Goal: Task Accomplishment & Management: Complete application form

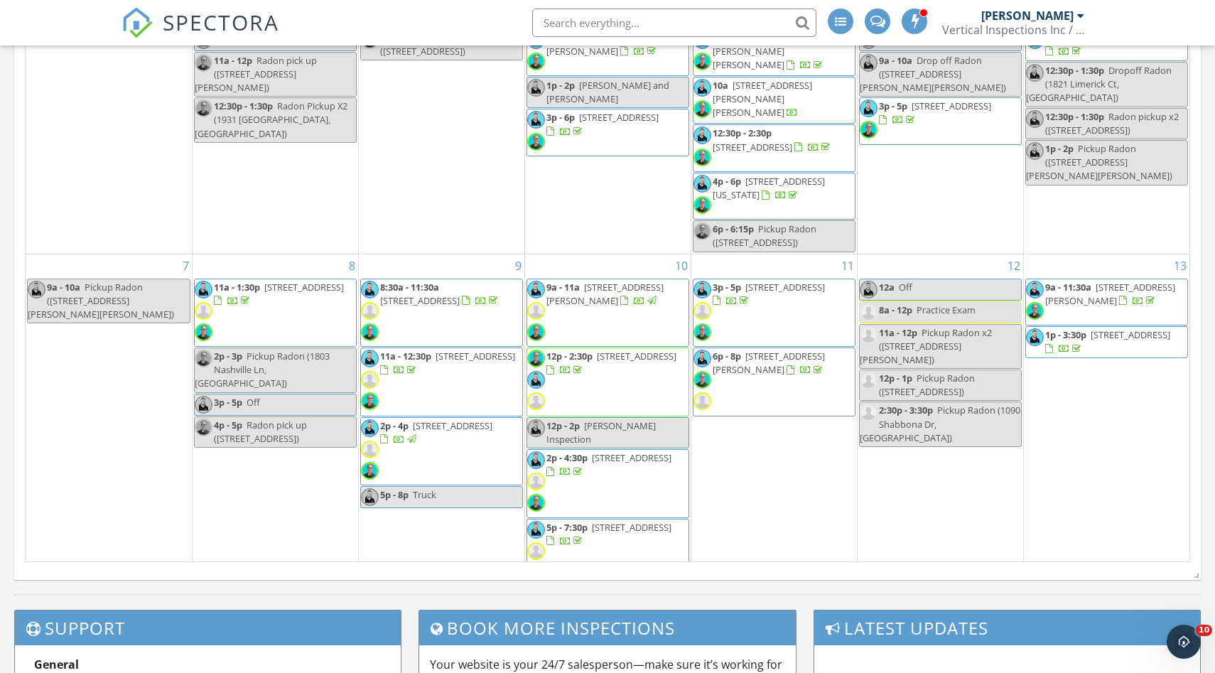
scroll to position [1152, 1216]
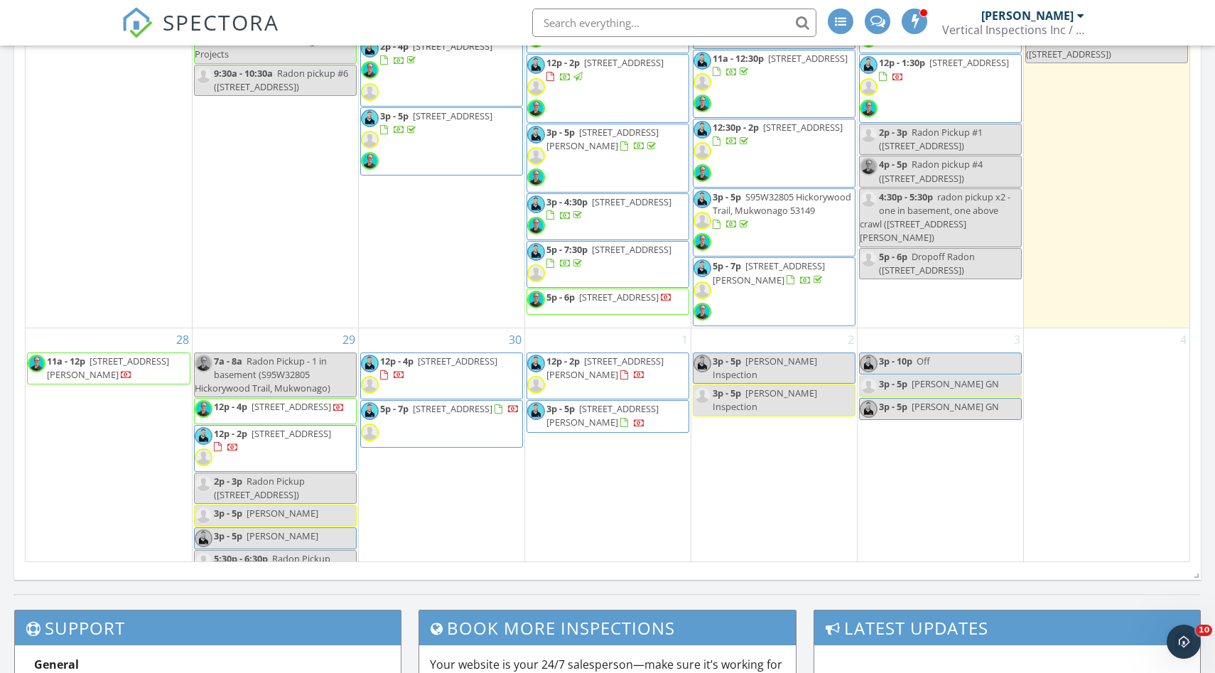
click at [195, 14] on span "SPECTORA" at bounding box center [221, 22] width 117 height 30
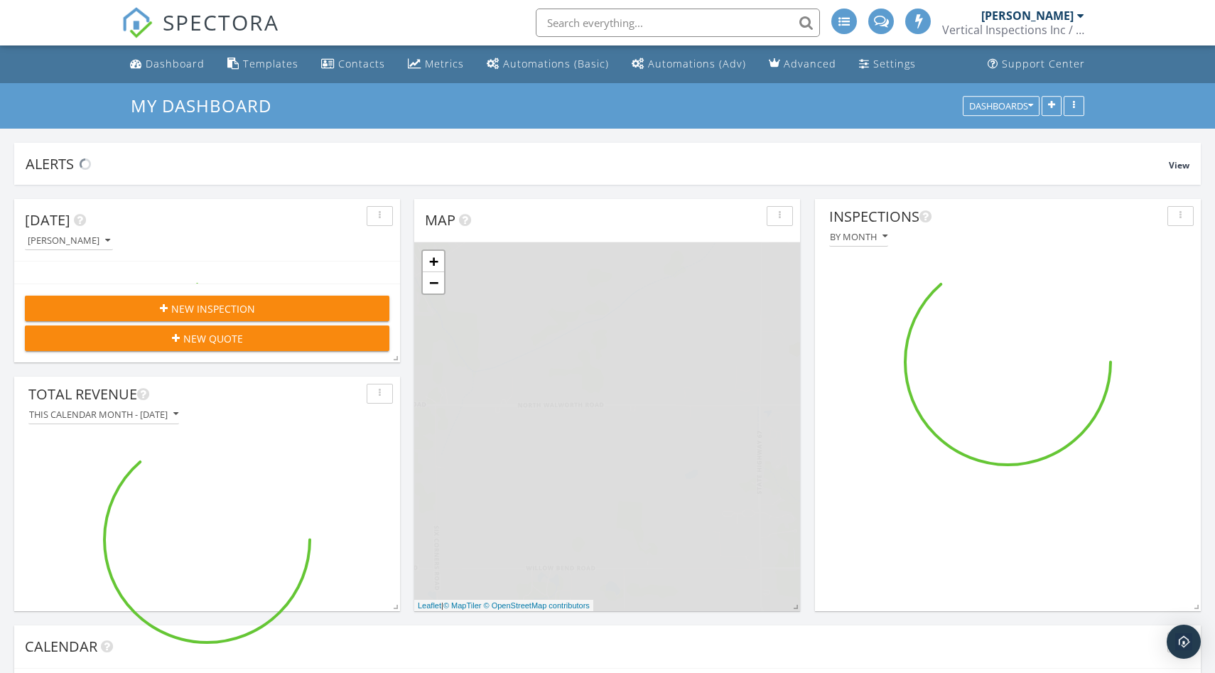
scroll to position [1152, 1216]
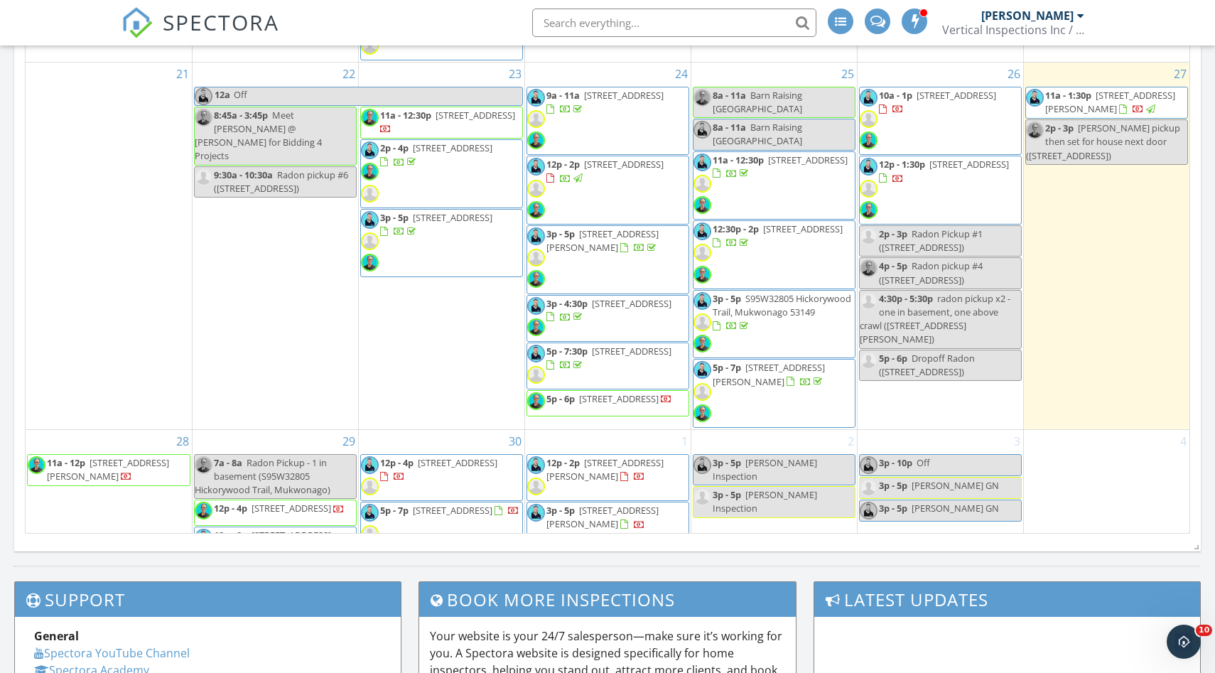
scroll to position [887, 0]
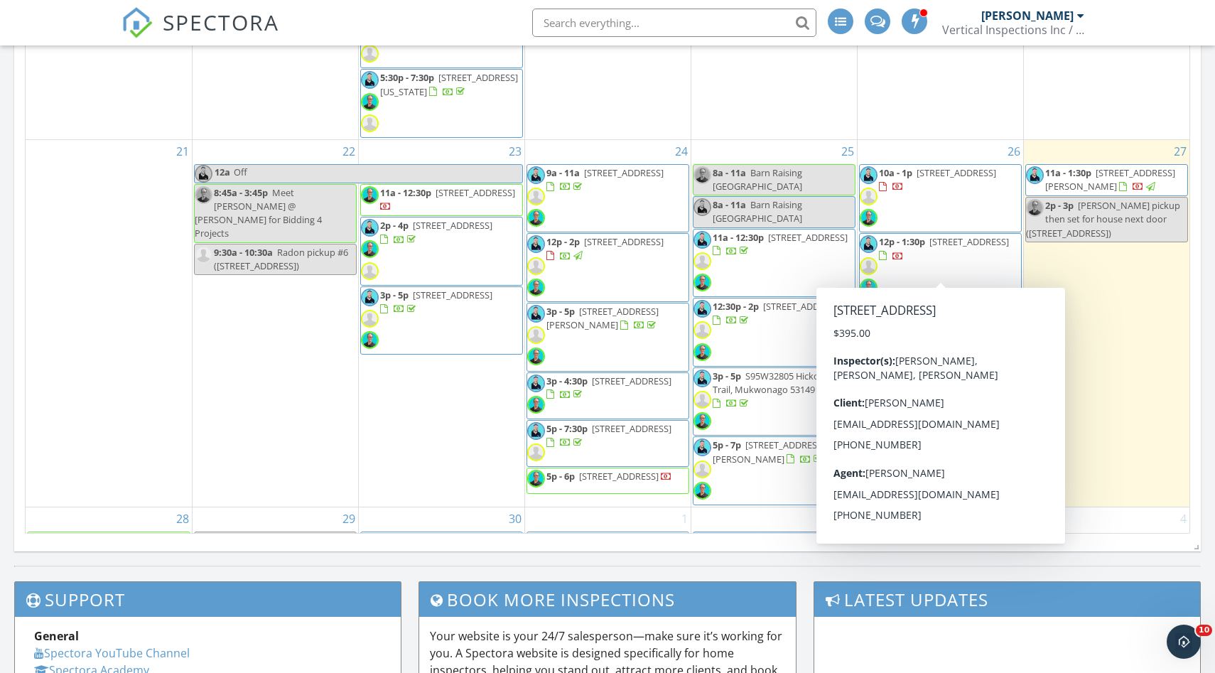
click at [927, 244] on span "12p - 1:30p W7955 Creek Rd 510, Delavan 53115" at bounding box center [940, 267] width 161 height 65
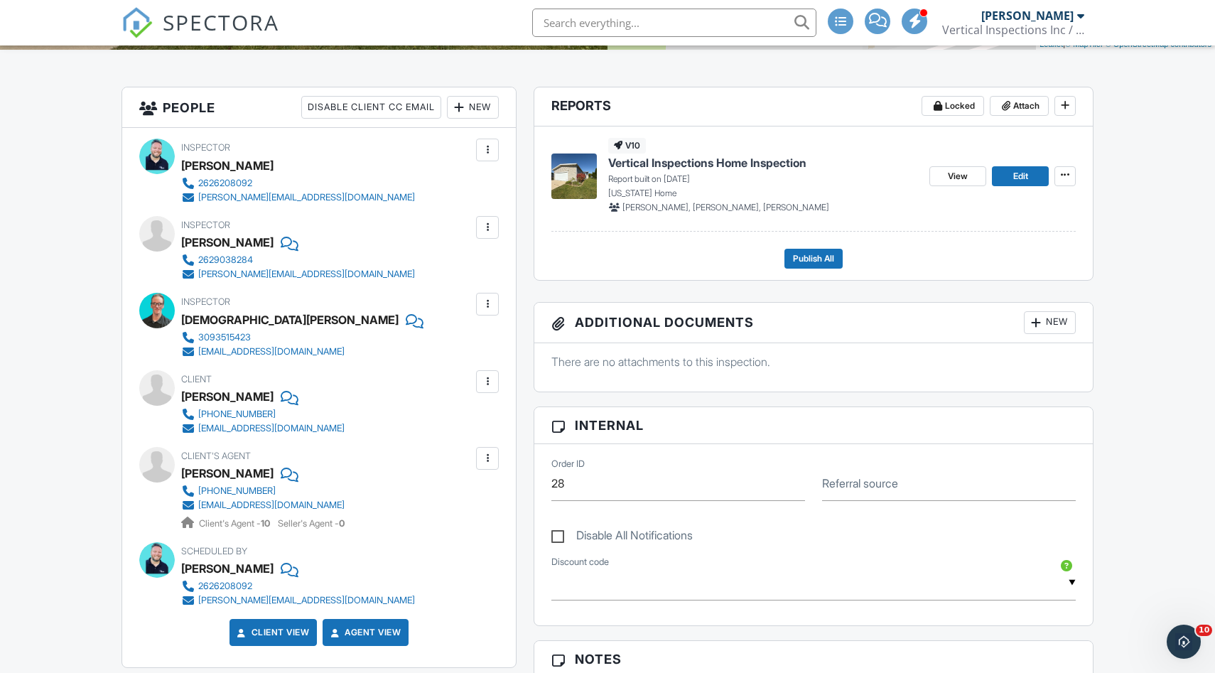
scroll to position [344, 0]
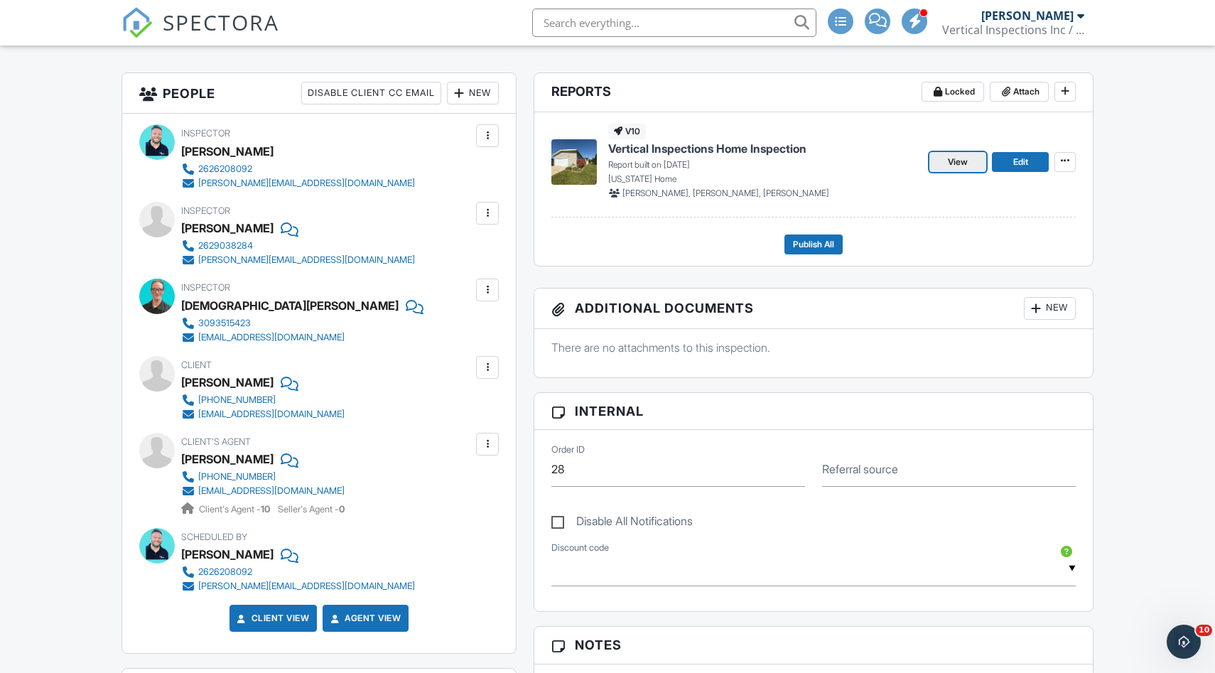
click at [961, 162] on span "View" at bounding box center [958, 162] width 20 height 14
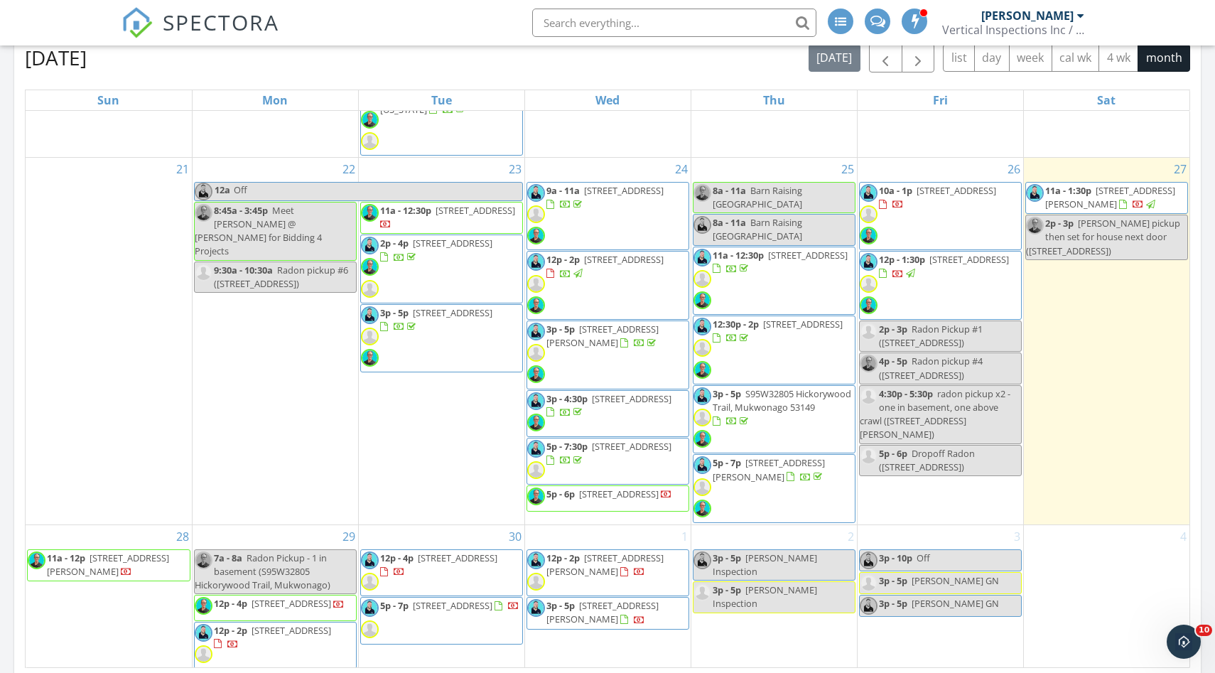
scroll to position [1027, 0]
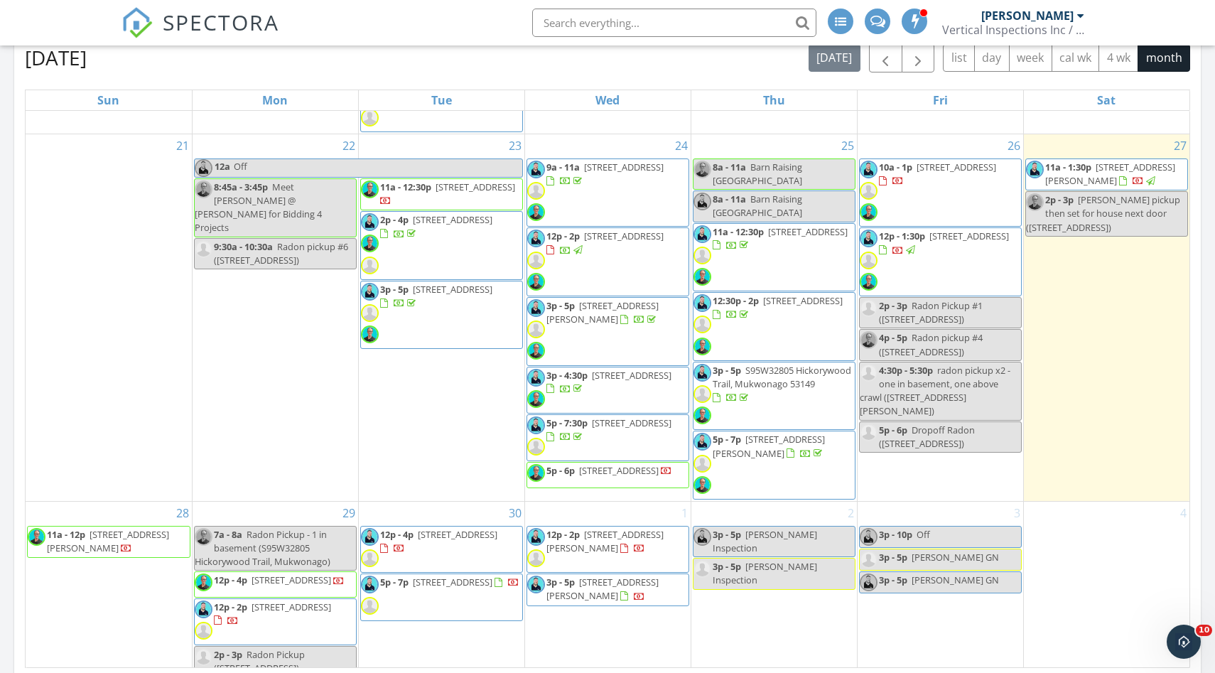
click at [920, 176] on span "10a - 1p 129 Spring Dr, Walworth 53184" at bounding box center [940, 193] width 161 height 65
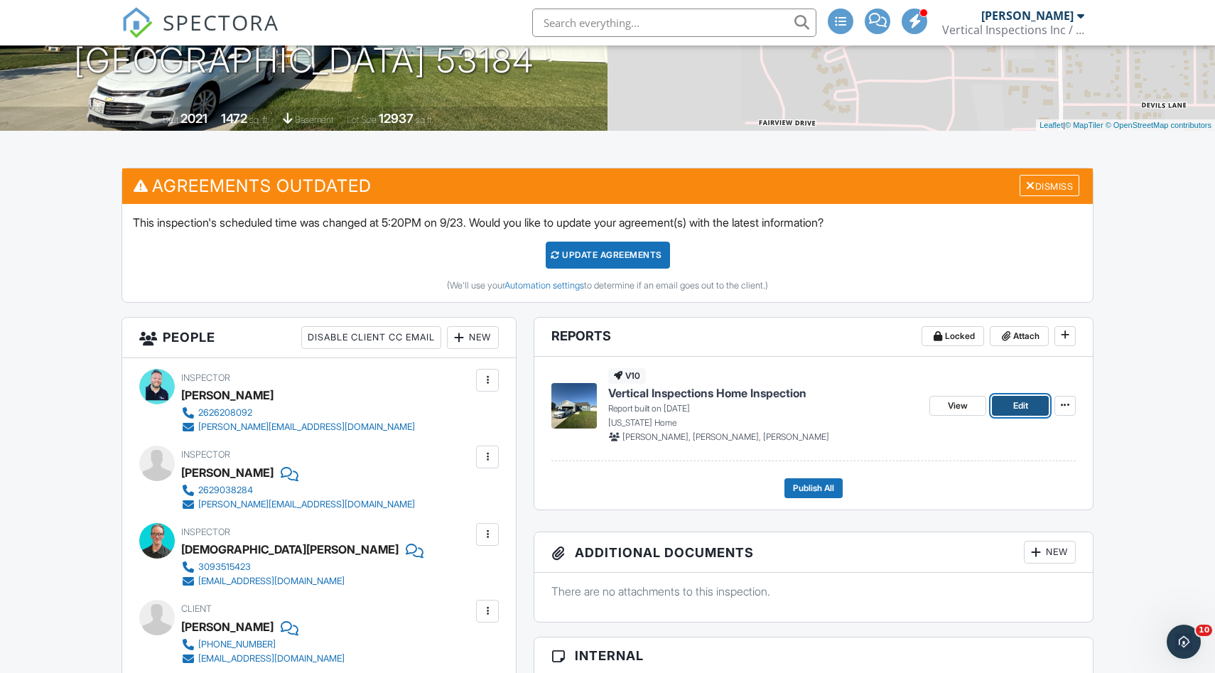
click at [1013, 406] on span "Edit" at bounding box center [1020, 406] width 15 height 14
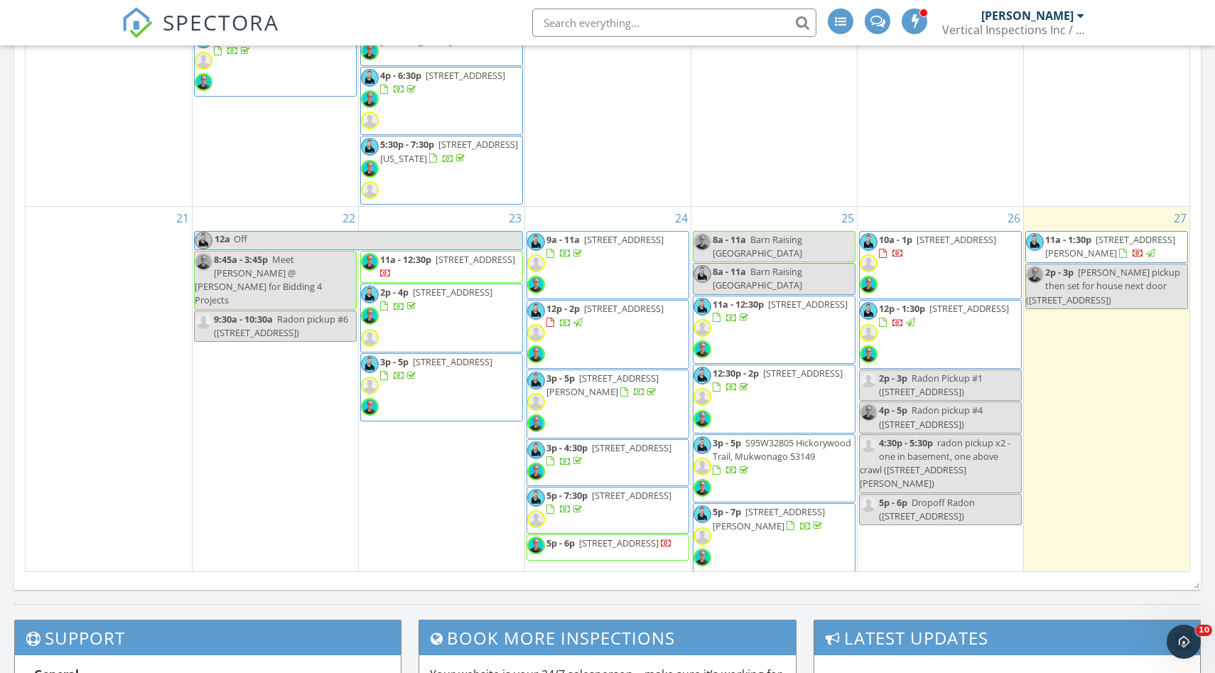
scroll to position [822, 0]
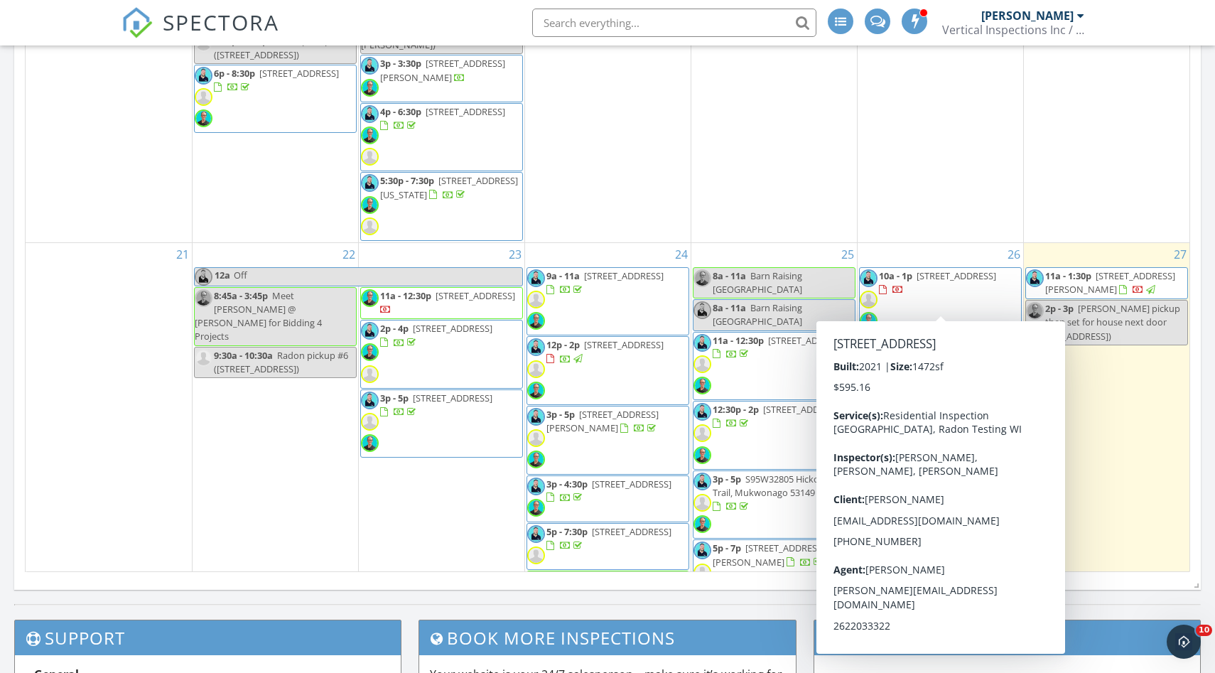
click at [1004, 293] on span "10a - 1p 129 Spring Dr, Walworth 53184" at bounding box center [940, 301] width 161 height 65
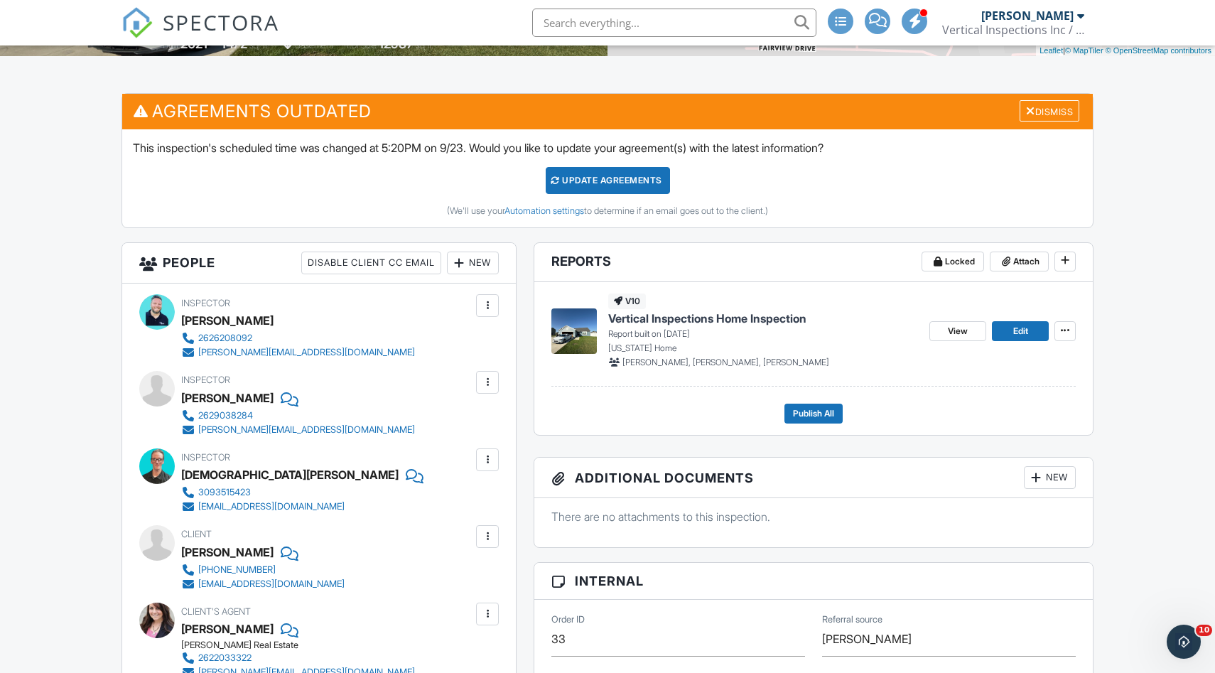
scroll to position [342, 0]
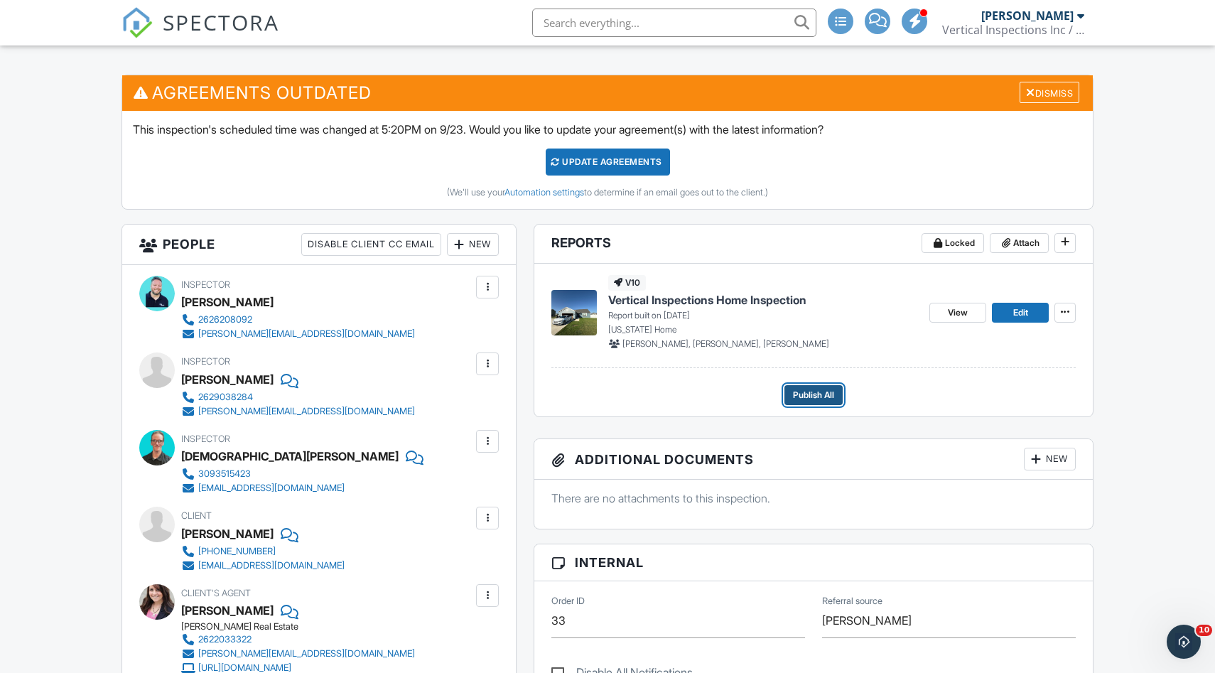
click at [815, 393] on span "Publish All" at bounding box center [813, 395] width 41 height 14
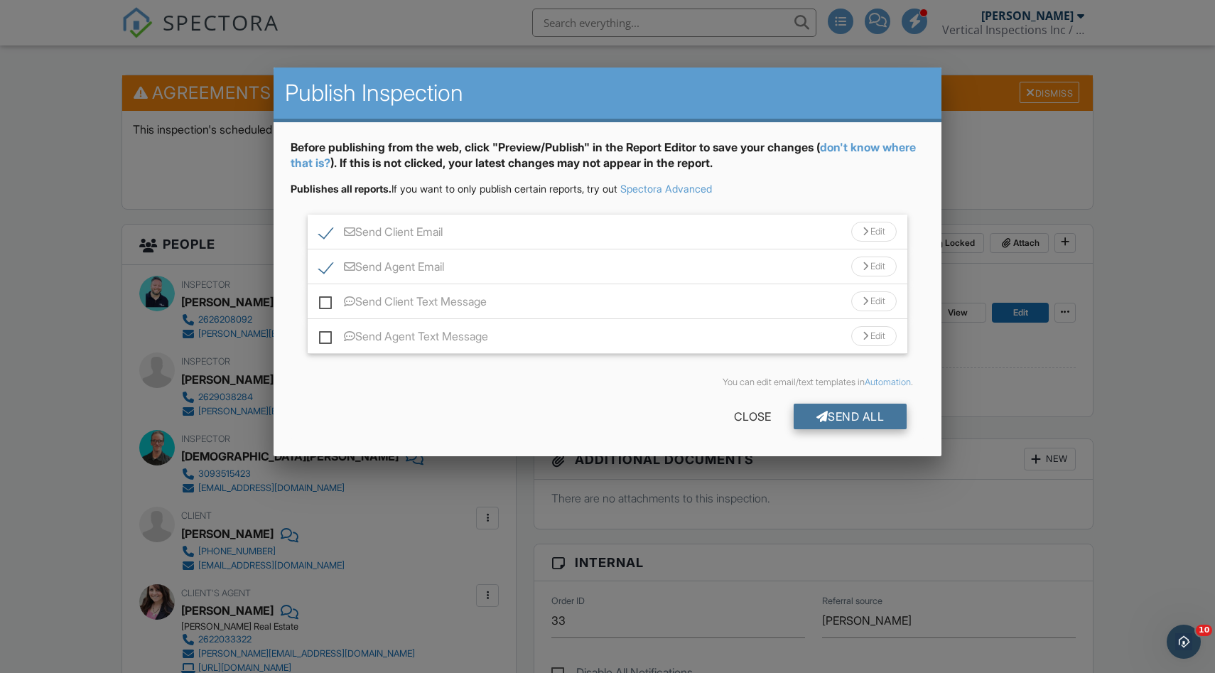
click at [841, 416] on div "Send All" at bounding box center [851, 417] width 114 height 26
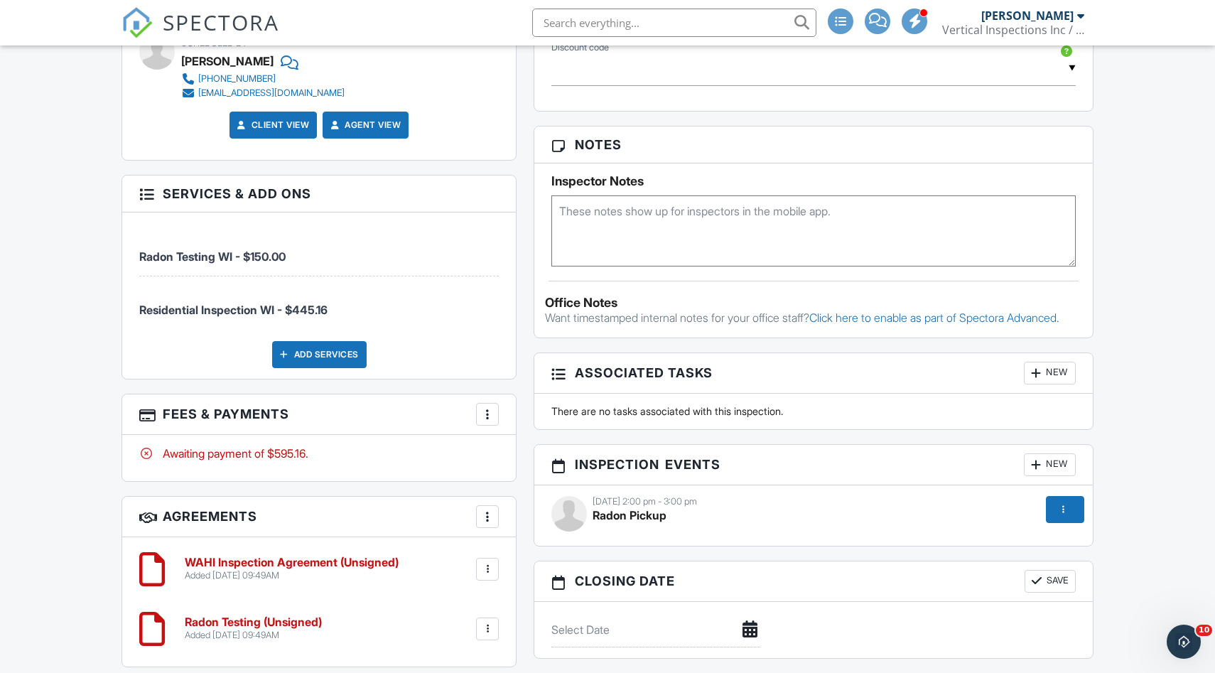
scroll to position [1057, 0]
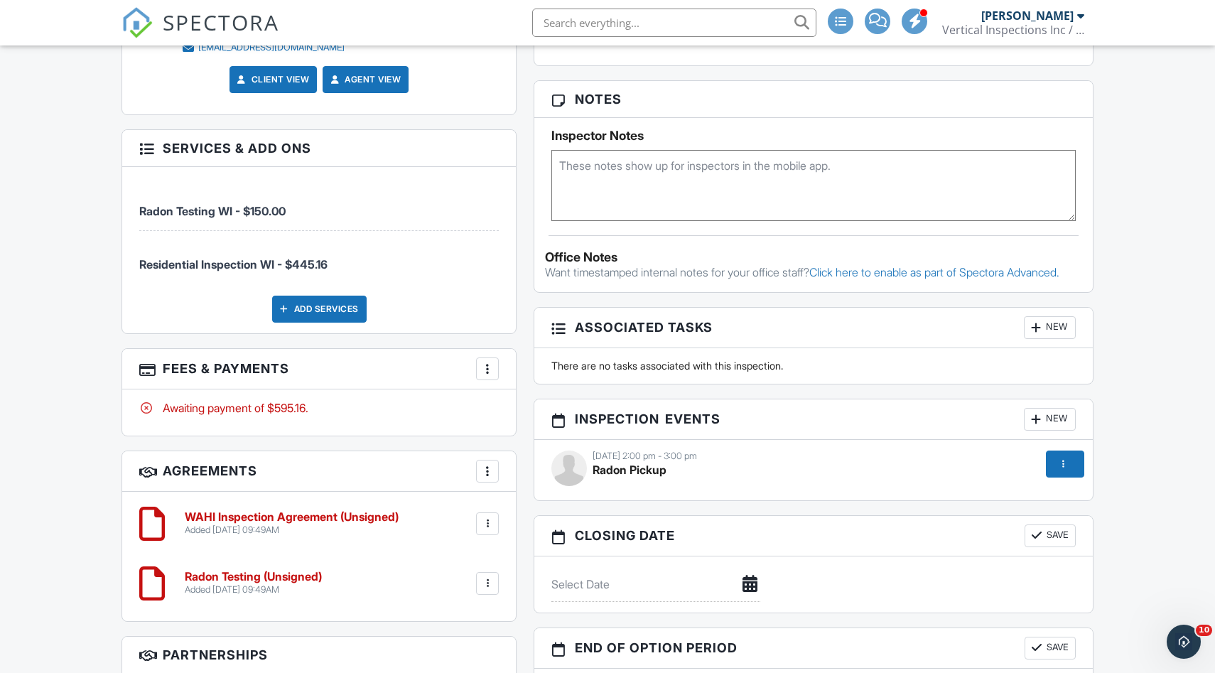
click at [1051, 478] on div at bounding box center [1065, 464] width 38 height 27
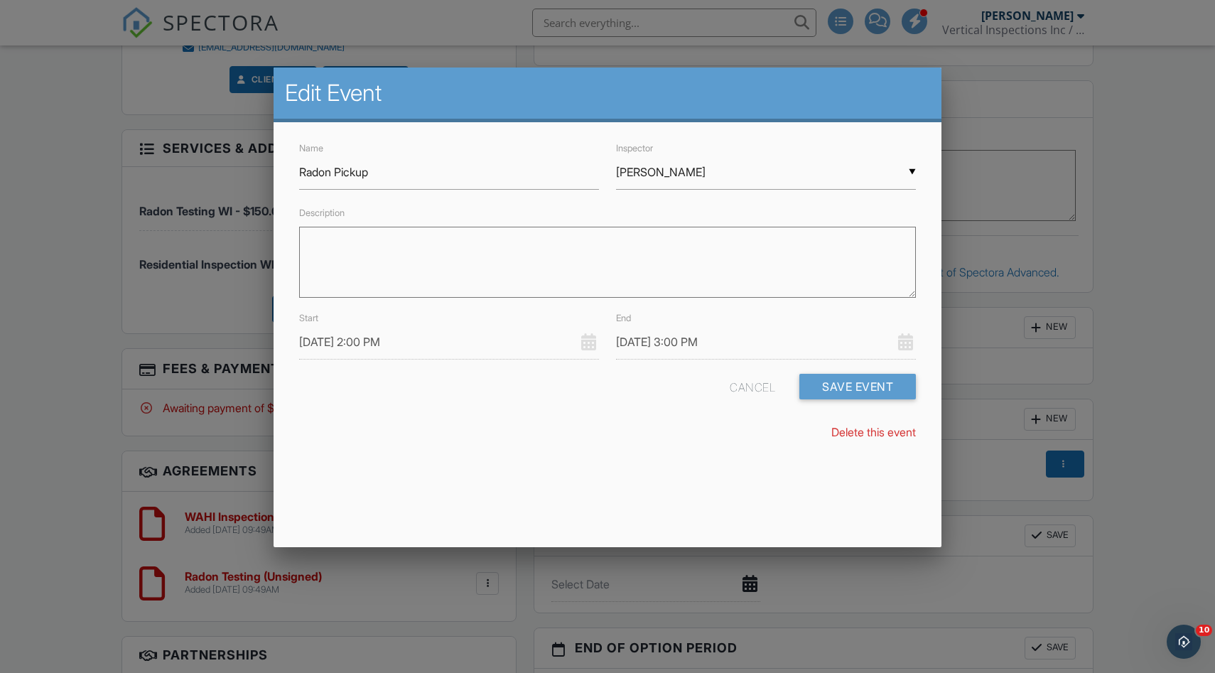
click at [660, 168] on input "[PERSON_NAME]" at bounding box center [766, 172] width 300 height 35
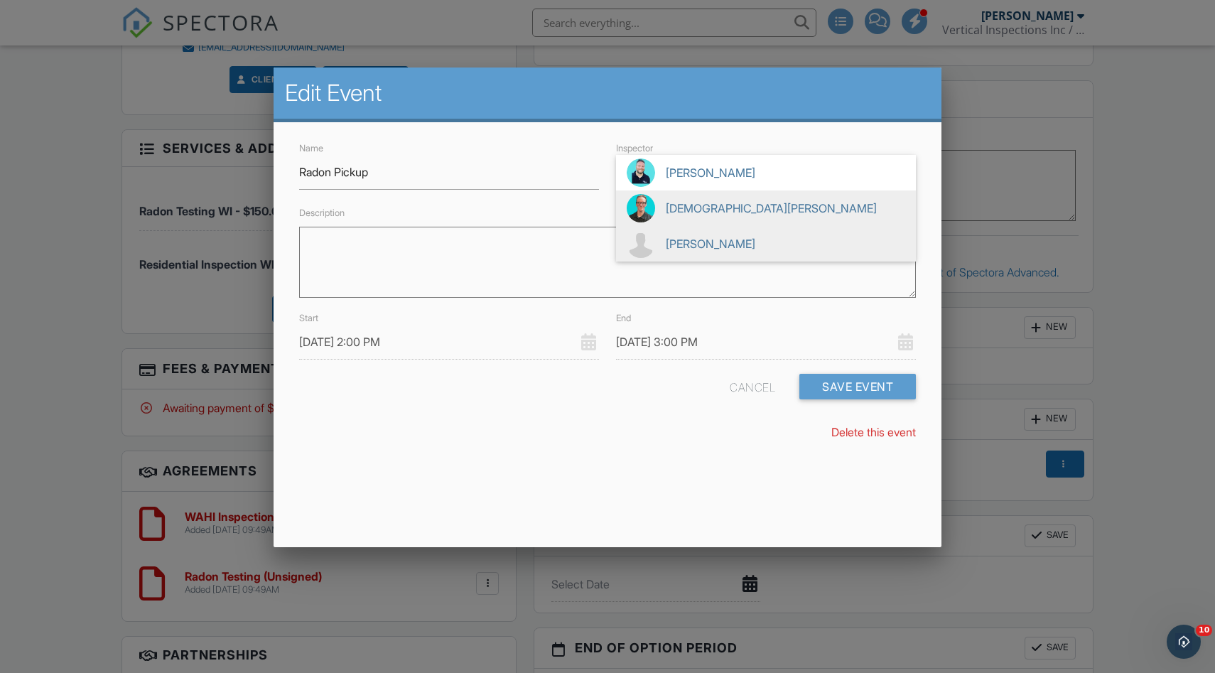
scroll to position [0, 0]
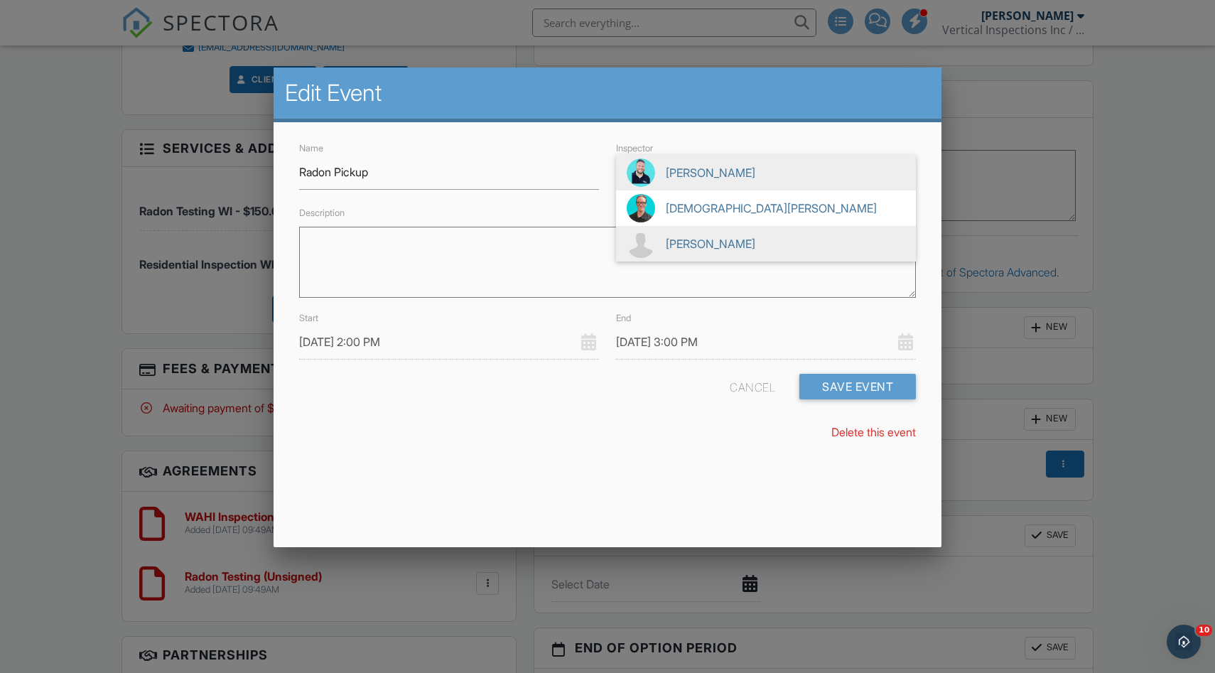
click at [692, 180] on span "[PERSON_NAME]" at bounding box center [766, 173] width 300 height 36
type input "[PERSON_NAME]"
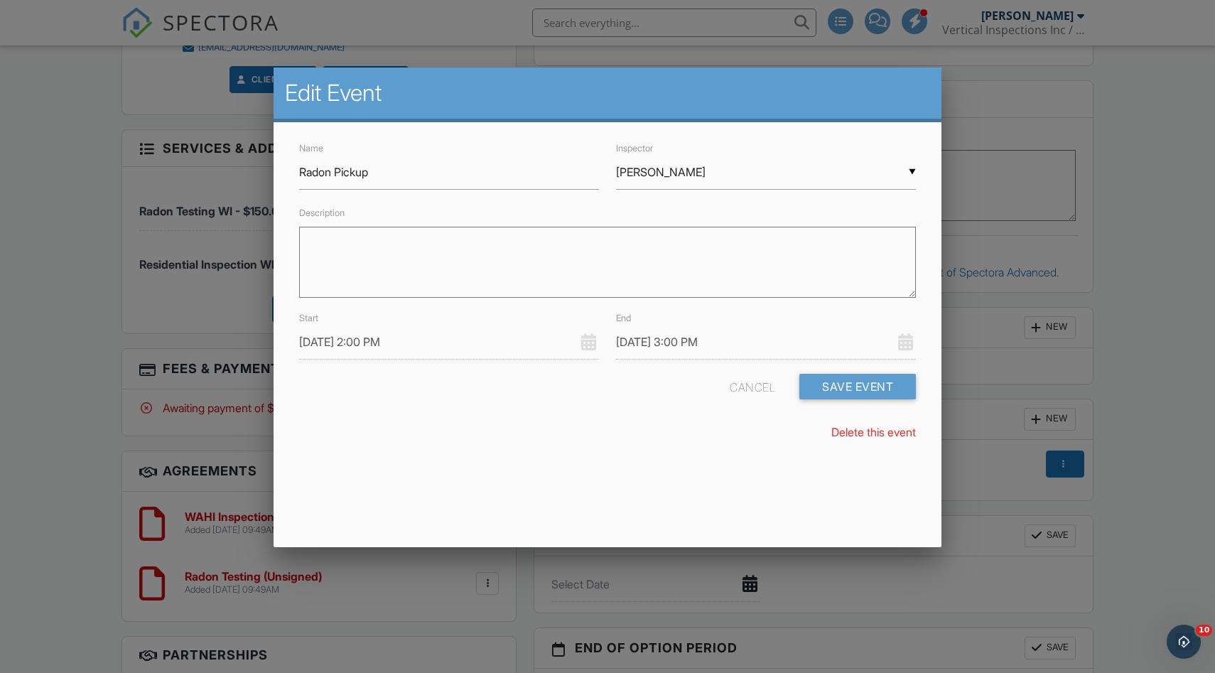
click at [455, 339] on input "[DATE] 2:00 PM" at bounding box center [449, 342] width 300 height 35
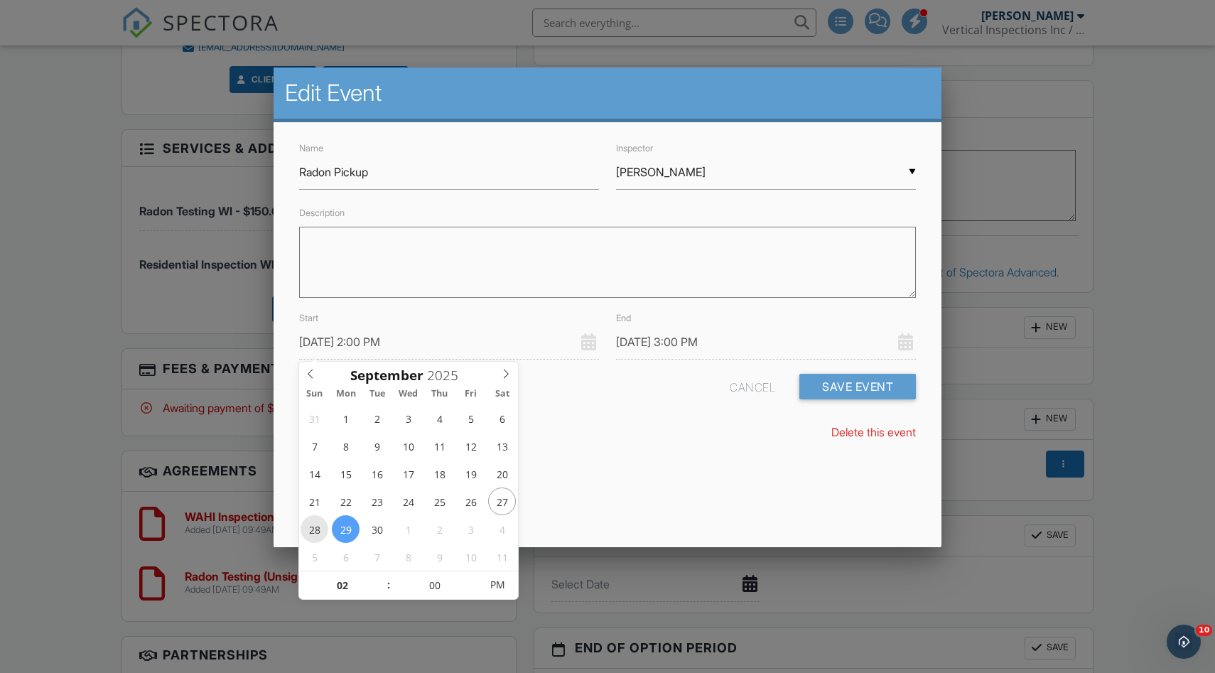
type input "[DATE] 2:00 PM"
type input "[DATE] 3:00 PM"
click at [383, 573] on span at bounding box center [382, 578] width 10 height 14
type input "09/28/2025 3:00 PM"
type input "03"
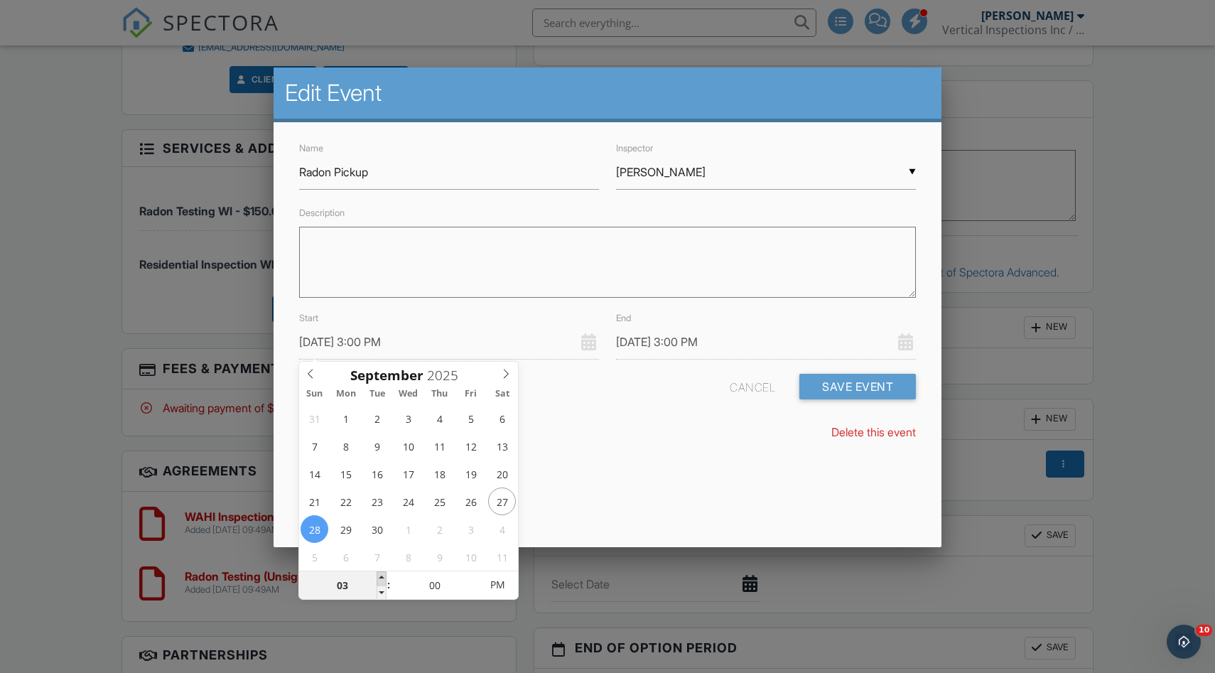
click at [383, 573] on span at bounding box center [382, 578] width 10 height 14
type input "09/28/2025 4:00 PM"
type input "04"
type input "09/28/2025 5:00 PM"
type input "05"
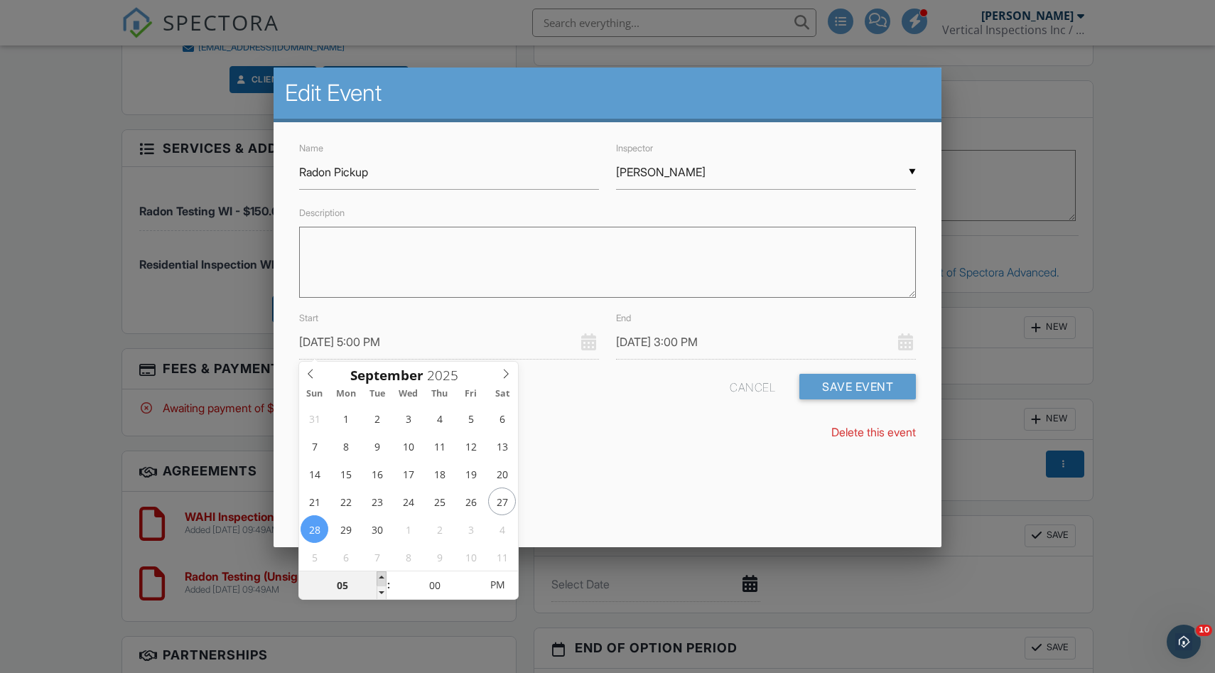
click at [383, 573] on span at bounding box center [382, 578] width 10 height 14
type input "09/28/2025 6:00 PM"
type input "06"
type input "09/28/2025 7:00 PM"
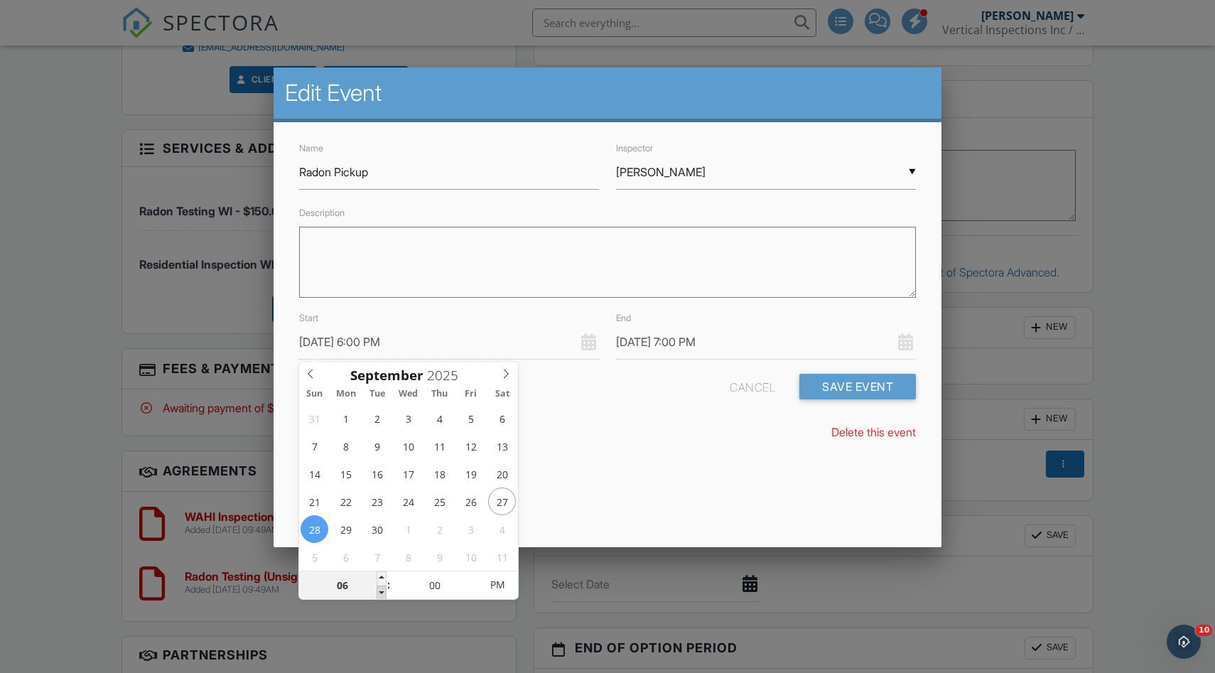
type input "09/28/2025 5:00 PM"
type input "05"
click at [382, 594] on span at bounding box center [382, 593] width 10 height 14
type input "09/28/2025 6:00 PM"
click at [671, 435] on div "Delete this event" at bounding box center [608, 432] width 635 height 16
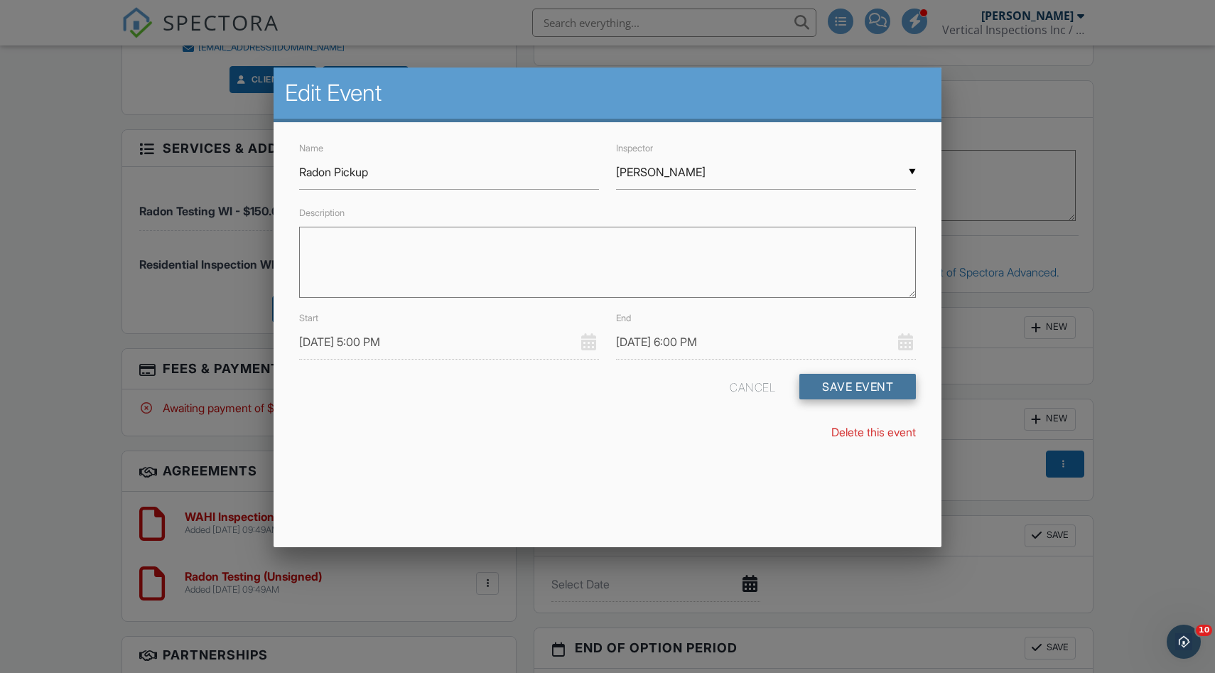
click at [858, 380] on button "Save Event" at bounding box center [857, 387] width 117 height 26
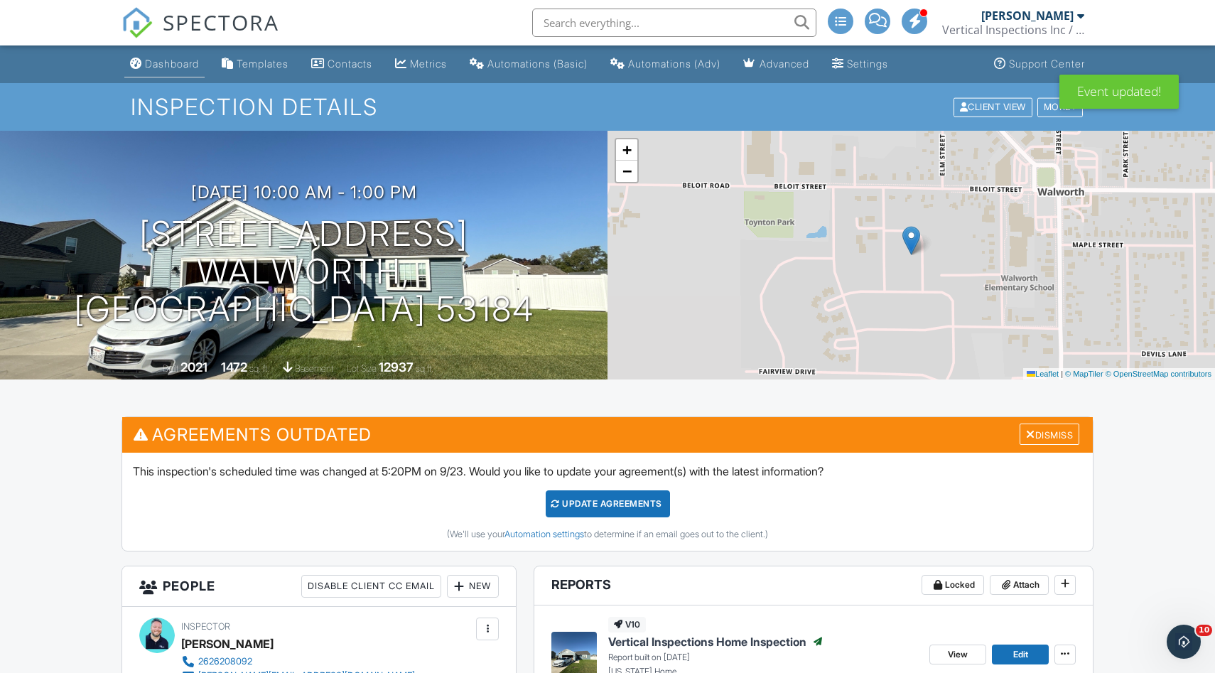
click at [183, 70] on link "Dashboard" at bounding box center [164, 64] width 80 height 26
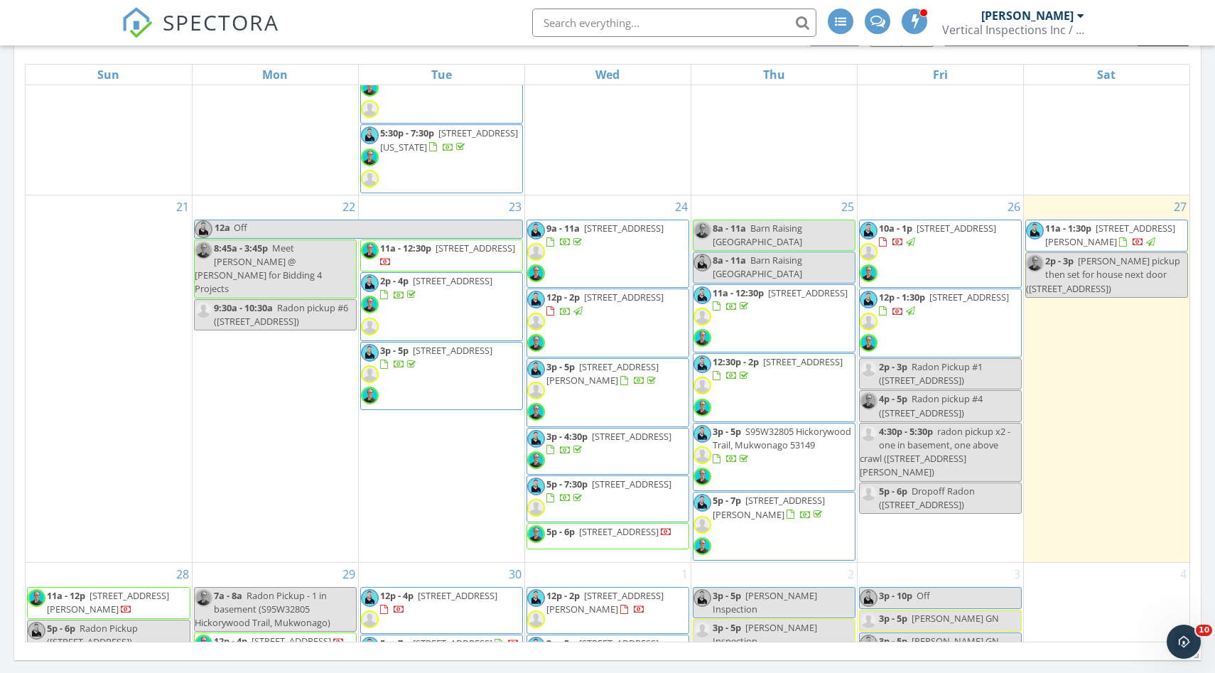
scroll to position [1062, 0]
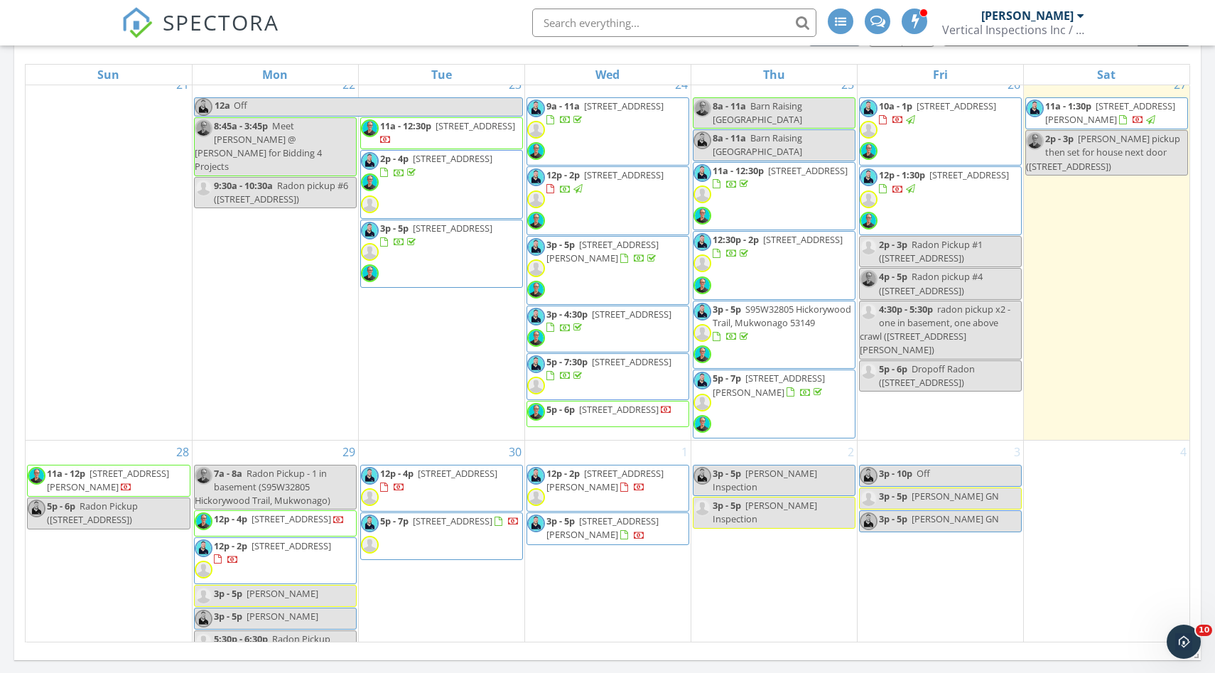
click at [112, 563] on div "28 11a - 12p [STREET_ADDRESS][PERSON_NAME] 5p - 6p Radon Pickup ([STREET_ADDRES…" at bounding box center [109, 559] width 166 height 237
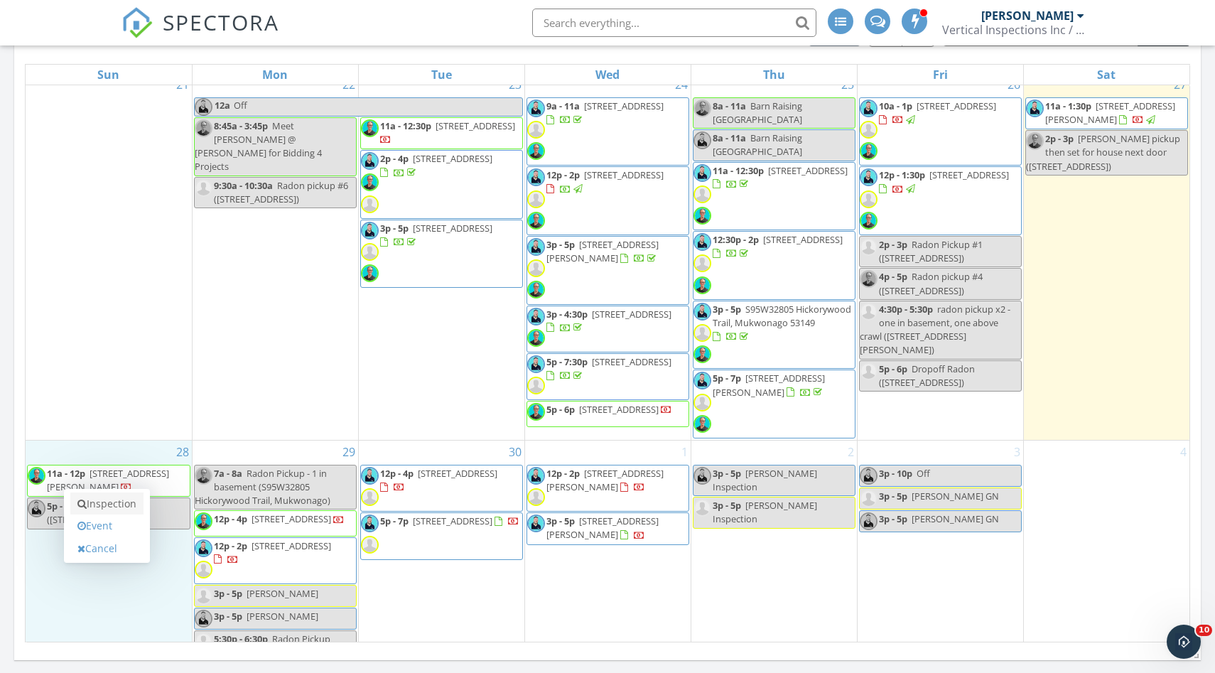
click at [114, 502] on link "Inspection" at bounding box center [106, 503] width 73 height 23
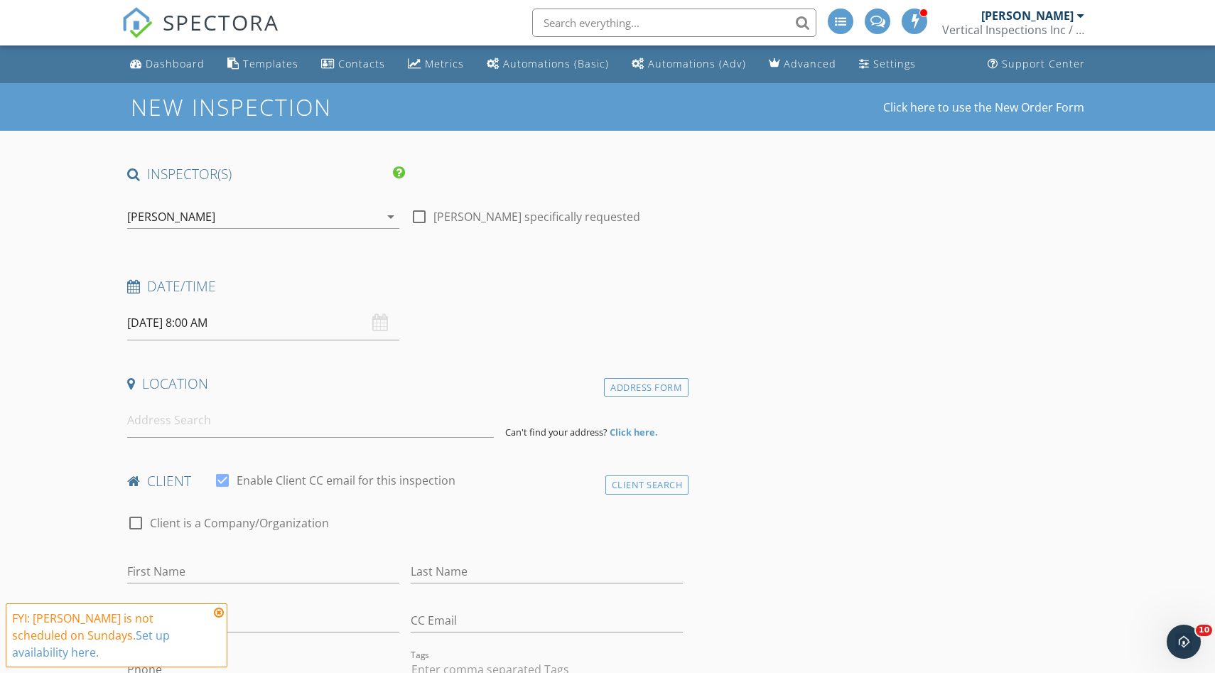
click at [242, 220] on div "[PERSON_NAME]" at bounding box center [253, 216] width 252 height 23
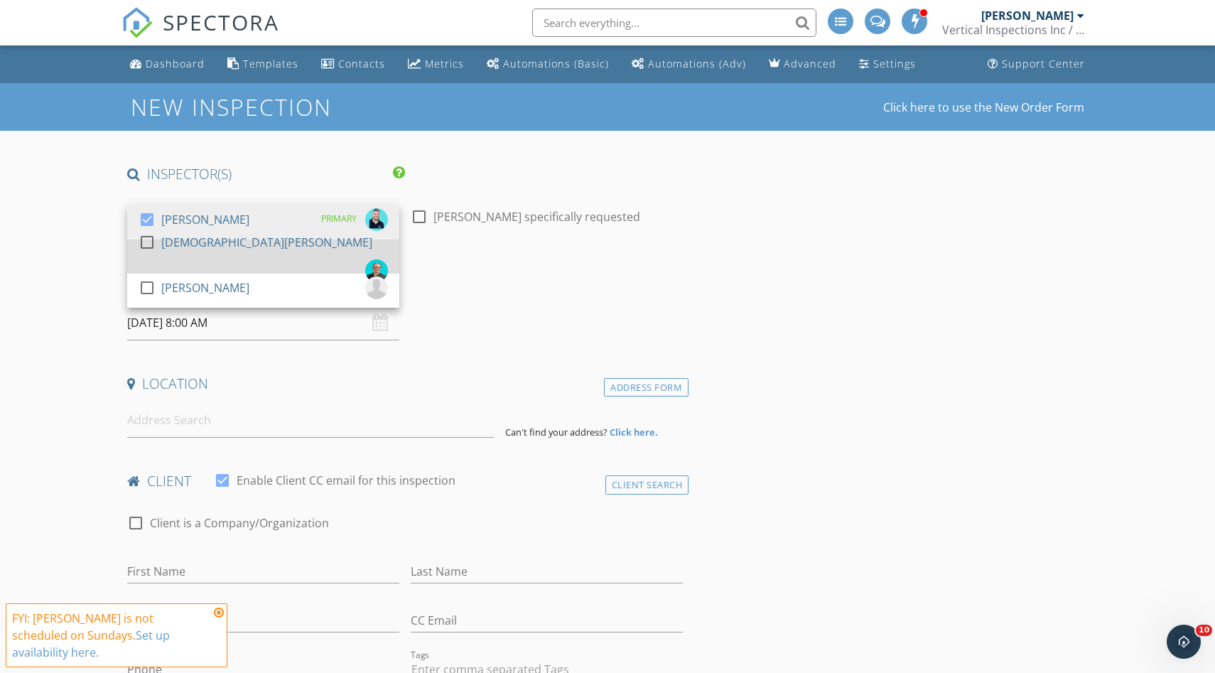
click at [223, 248] on div "[DEMOGRAPHIC_DATA][PERSON_NAME]" at bounding box center [266, 242] width 211 height 23
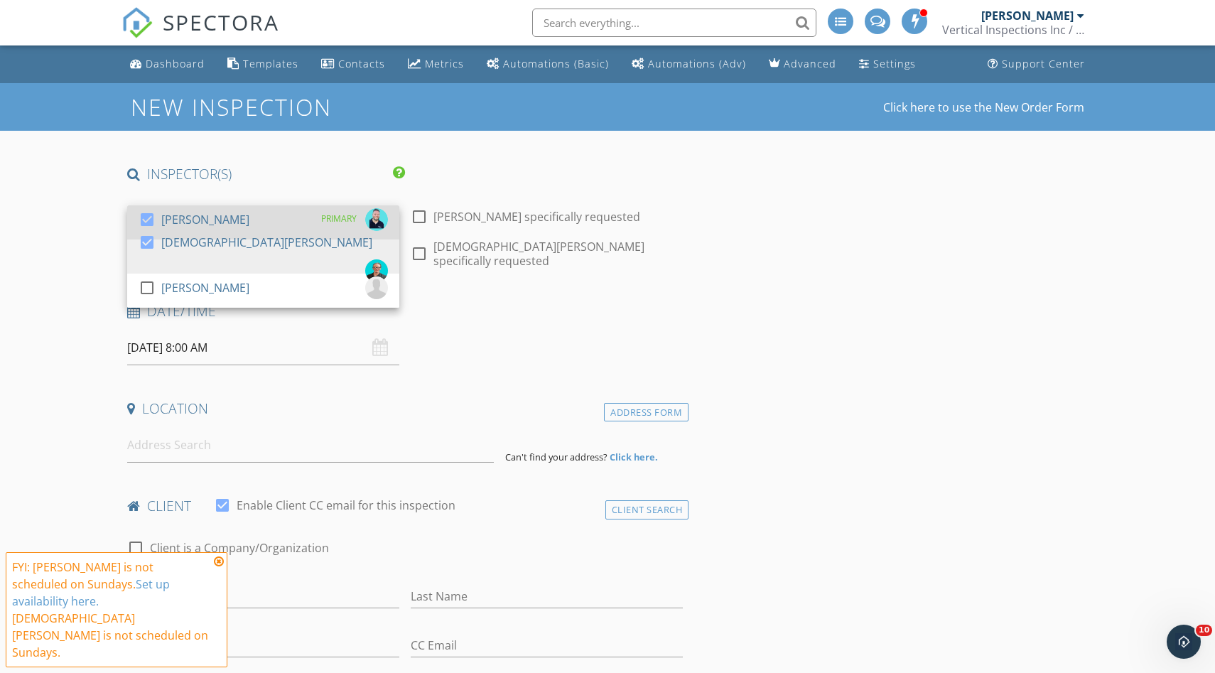
click at [208, 221] on div "[PERSON_NAME]" at bounding box center [205, 219] width 88 height 23
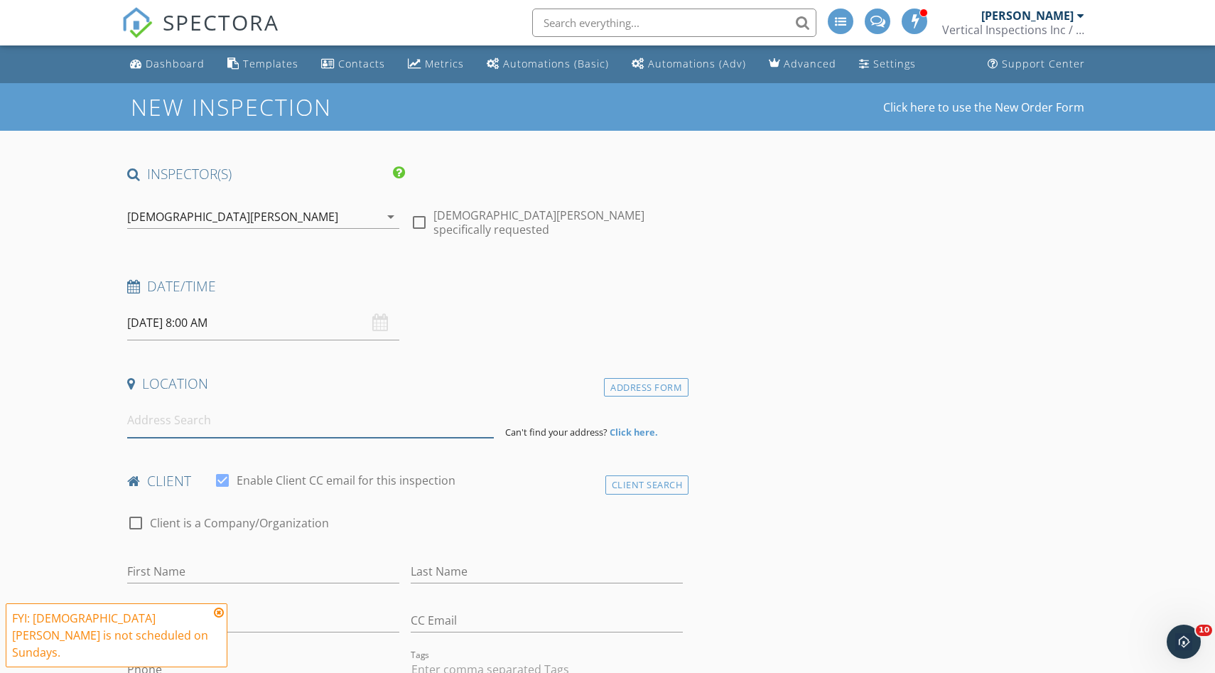
click at [167, 419] on input at bounding box center [310, 420] width 367 height 35
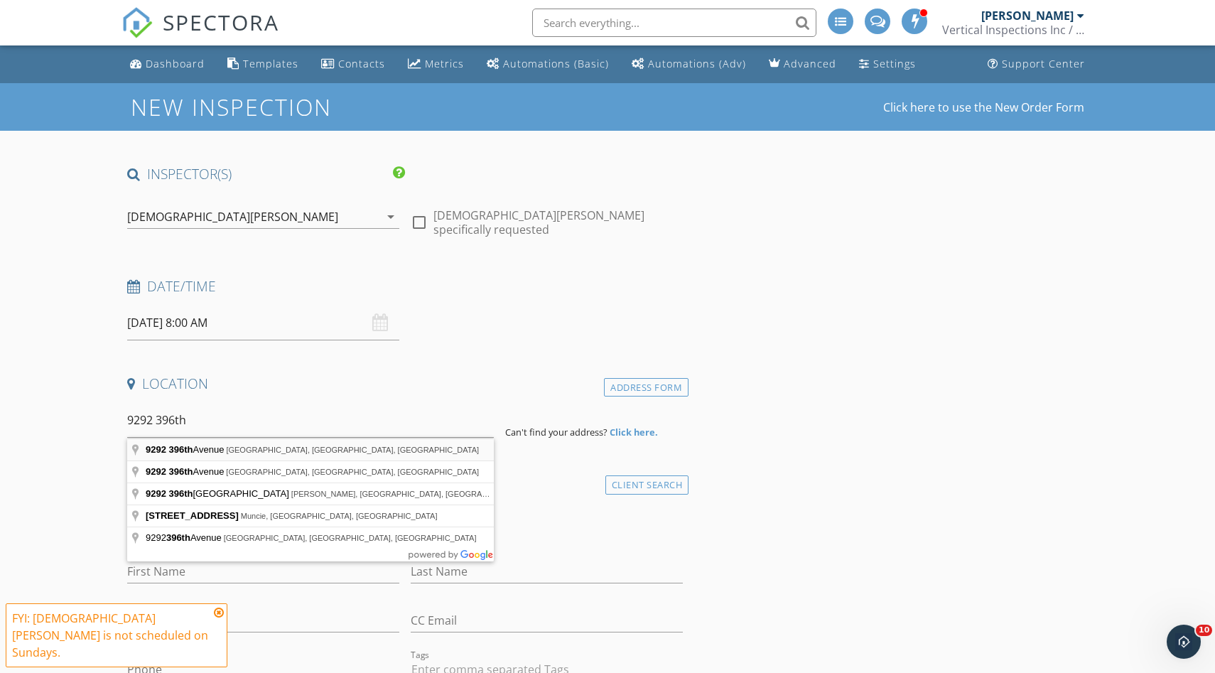
type input "9292 396th Avenue, Genoa City, WI, USA"
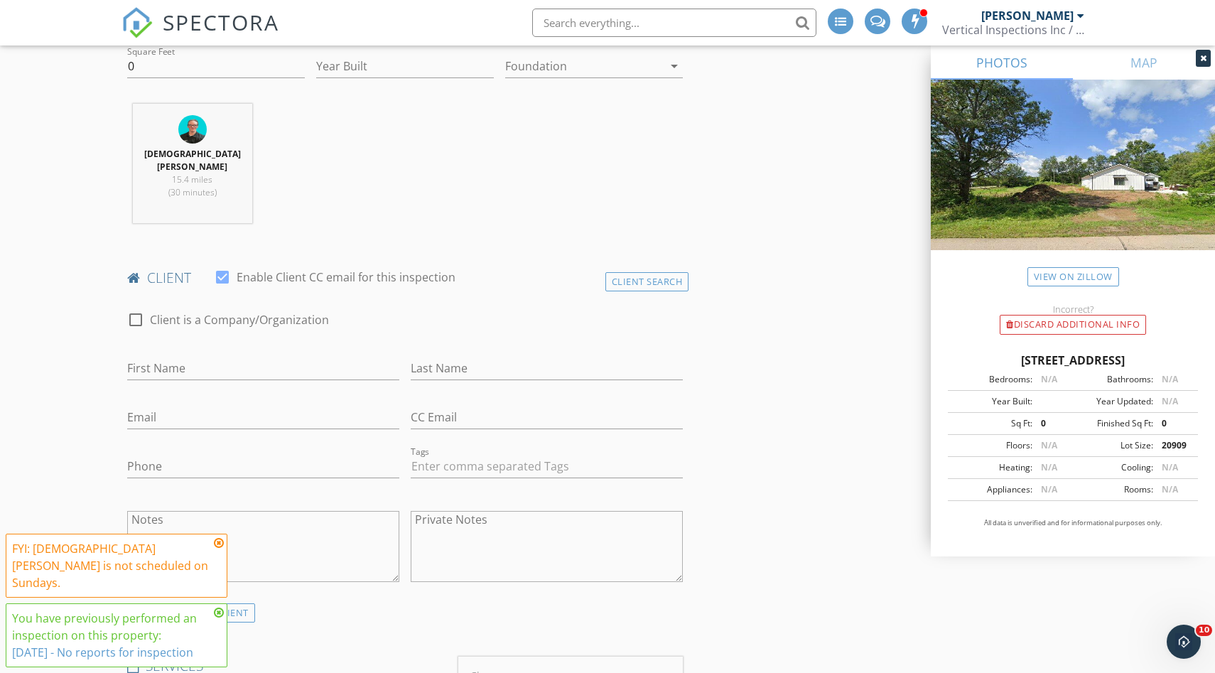
scroll to position [541, 0]
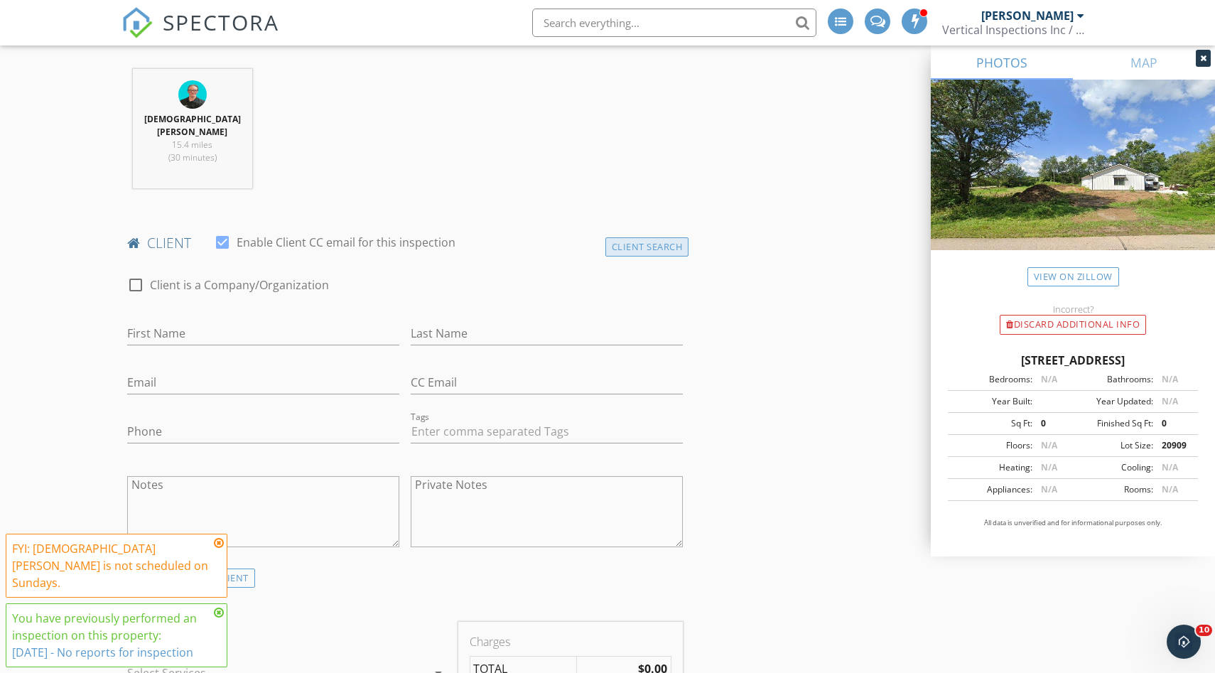
click at [642, 237] on div "Client Search" at bounding box center [647, 246] width 84 height 19
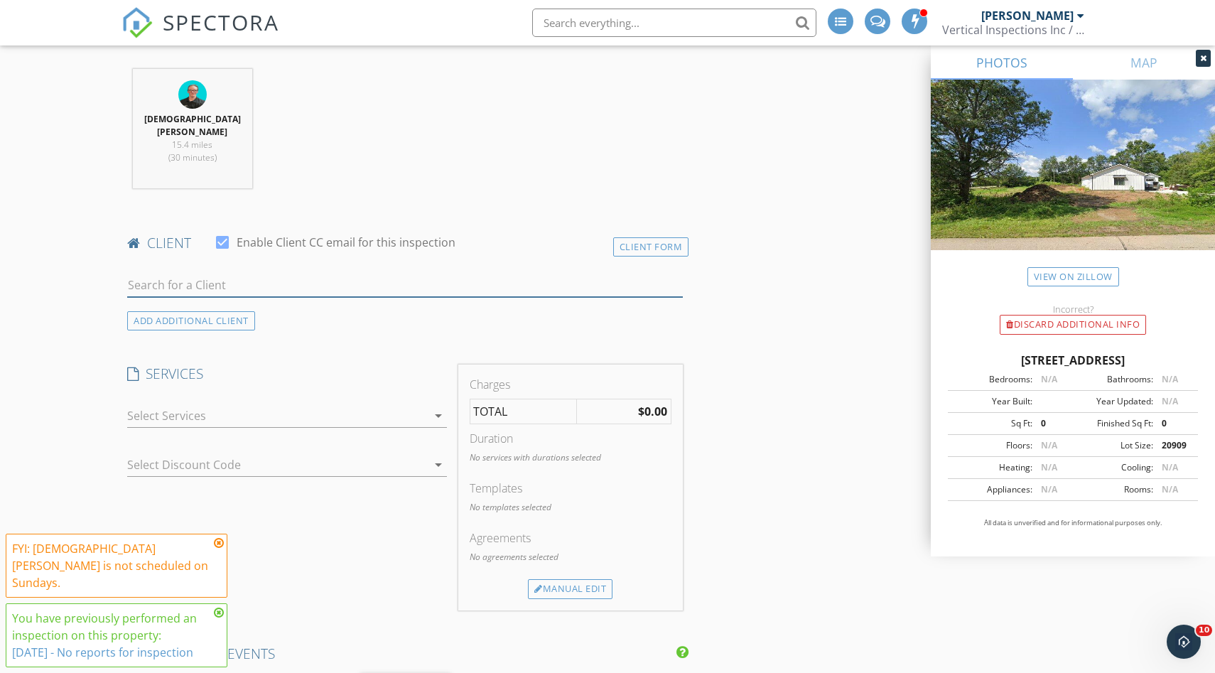
click at [229, 274] on input "text" at bounding box center [405, 285] width 556 height 23
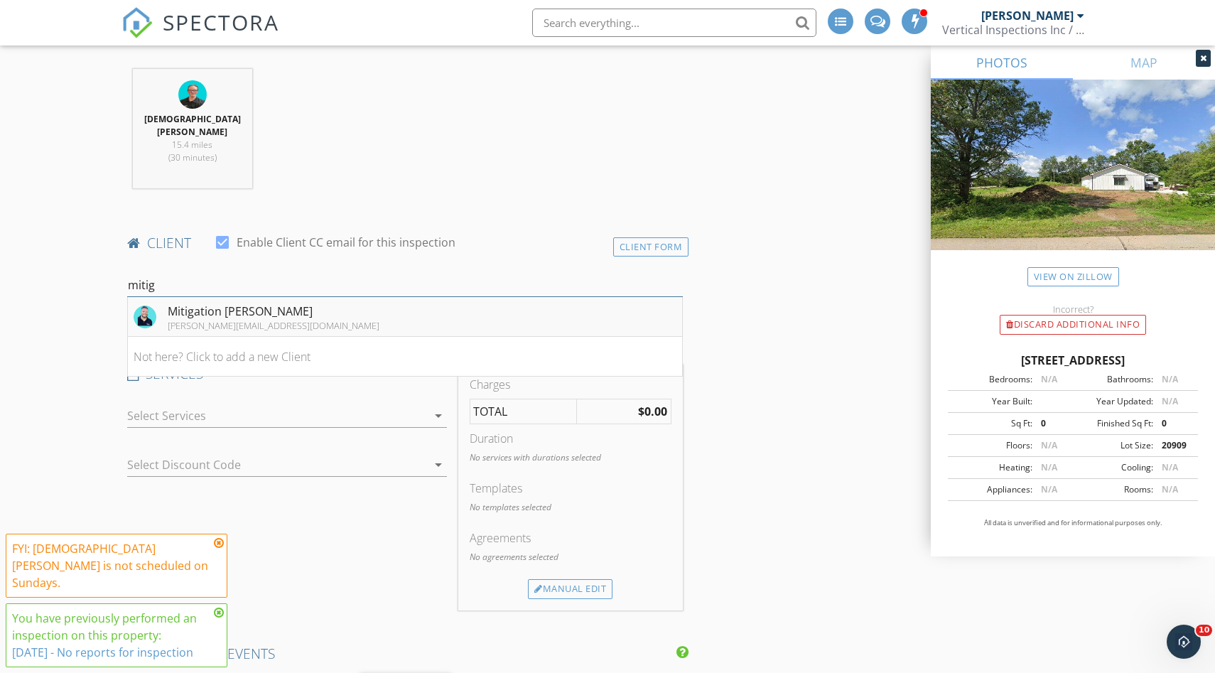
type input "mitig"
click at [177, 320] on div "josh@vertical-inspections.com" at bounding box center [274, 325] width 212 height 11
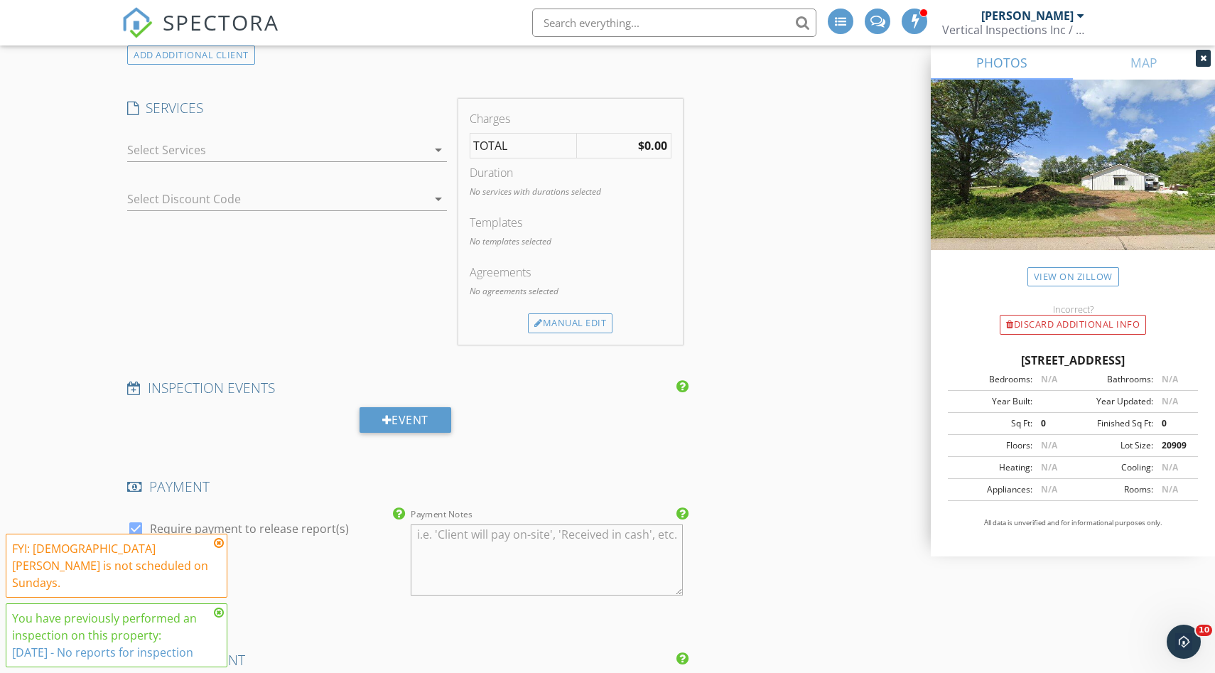
scroll to position [1028, 0]
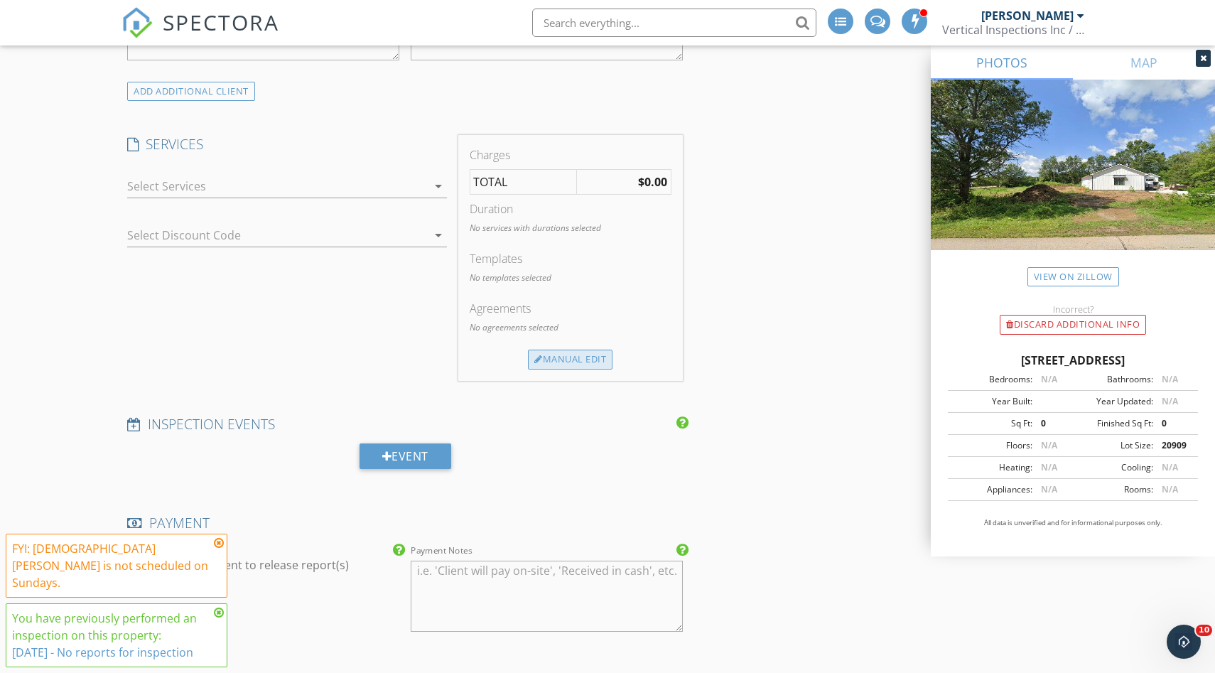
click at [566, 350] on div "Manual Edit" at bounding box center [570, 360] width 85 height 20
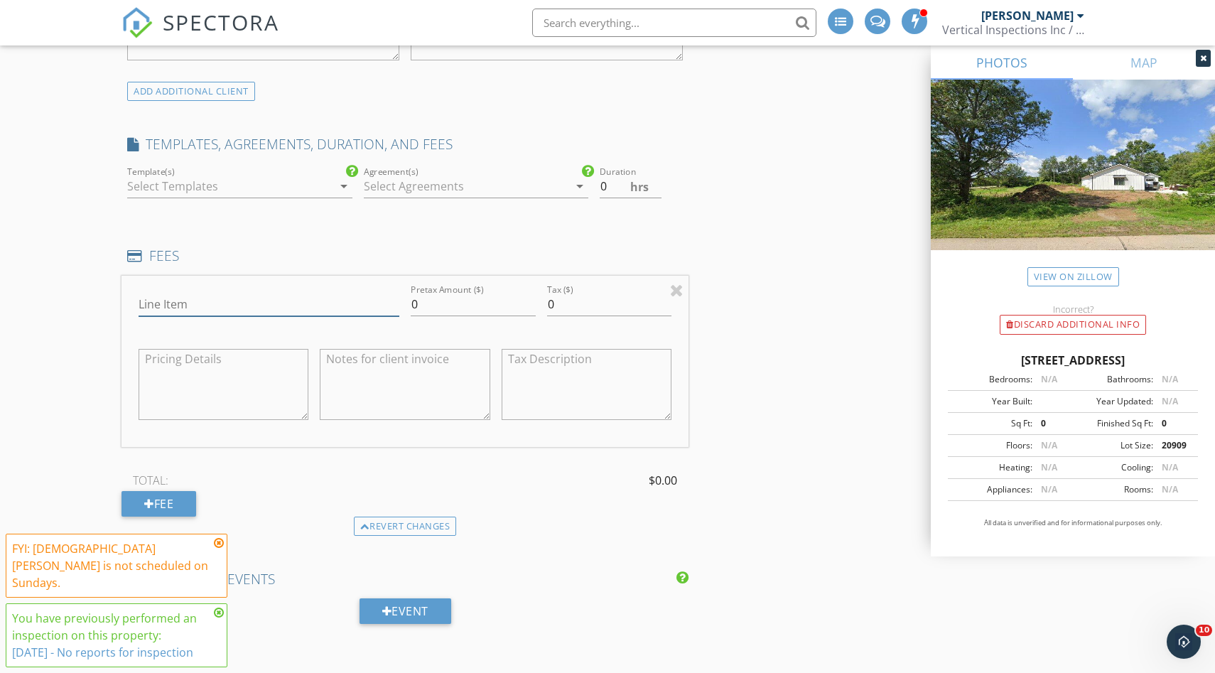
click at [190, 293] on input "Line Item" at bounding box center [269, 304] width 261 height 23
type input "Radon Mitigation Full System"
type input "891"
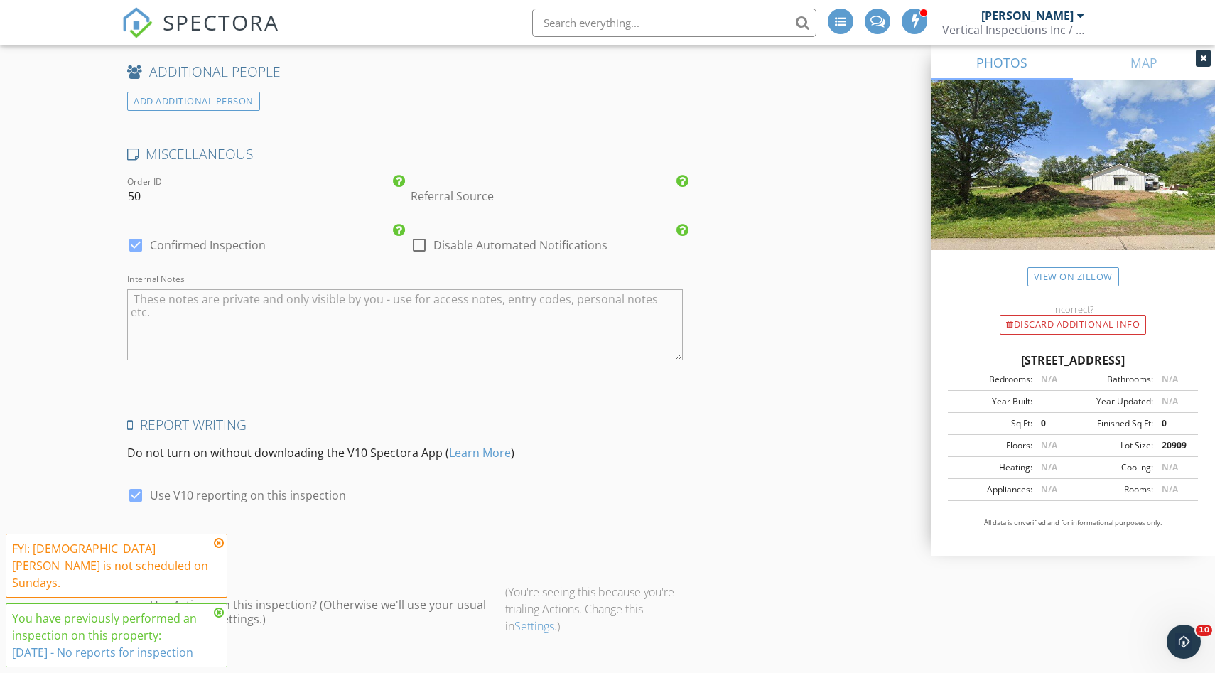
scroll to position [2198, 0]
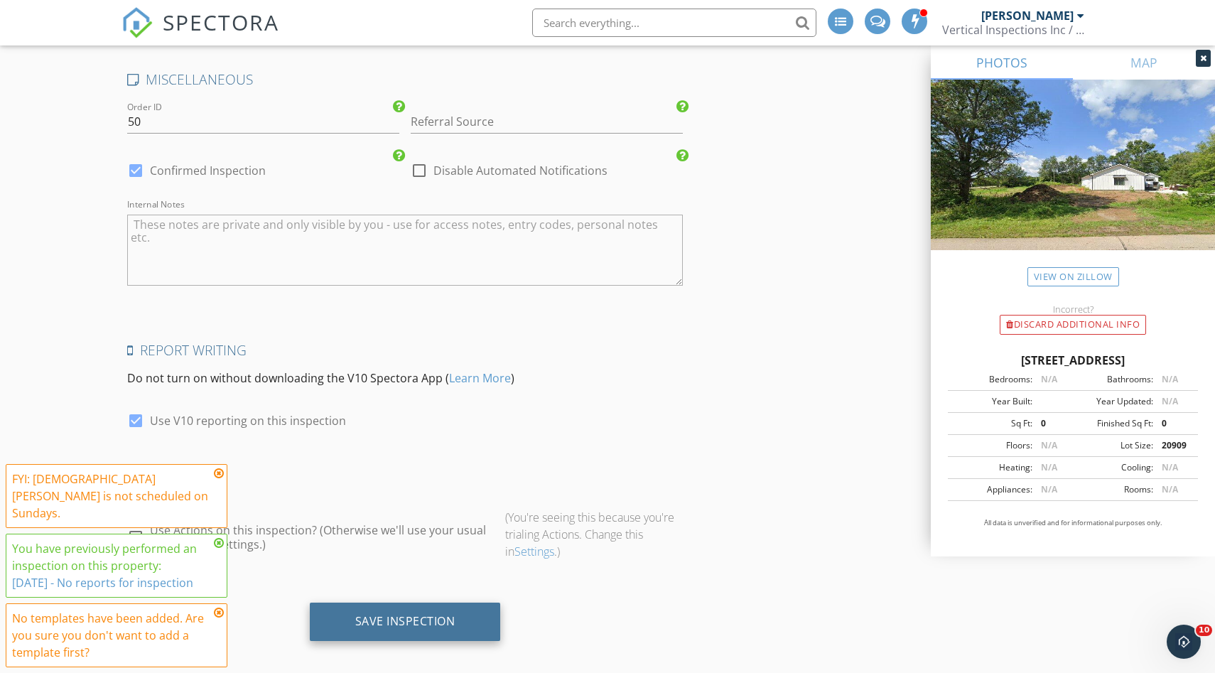
click at [429, 614] on div "Save Inspection" at bounding box center [405, 621] width 100 height 14
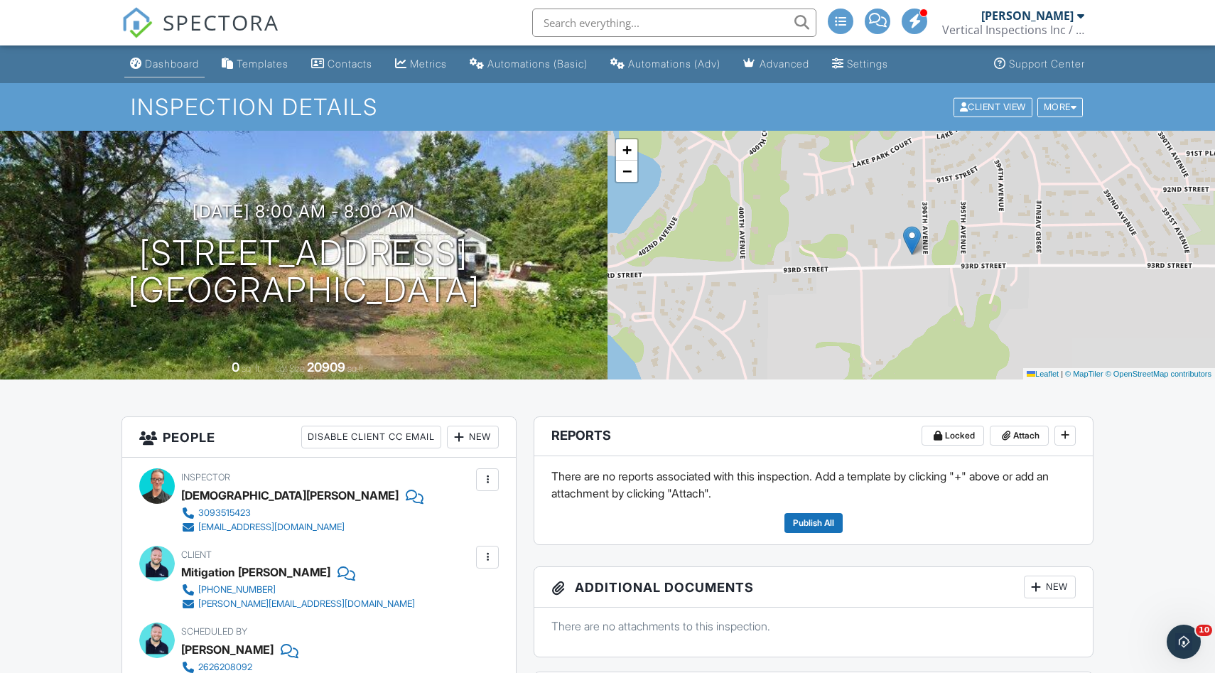
click at [158, 57] on link "Dashboard" at bounding box center [164, 64] width 80 height 26
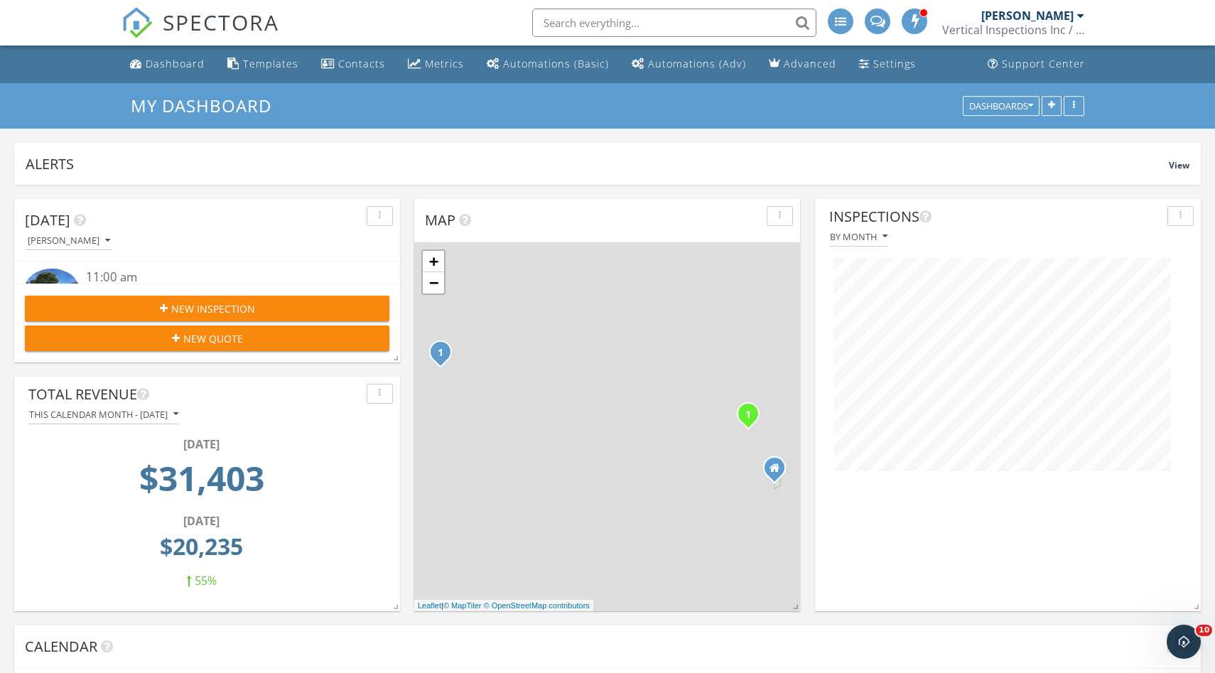
scroll to position [412, 386]
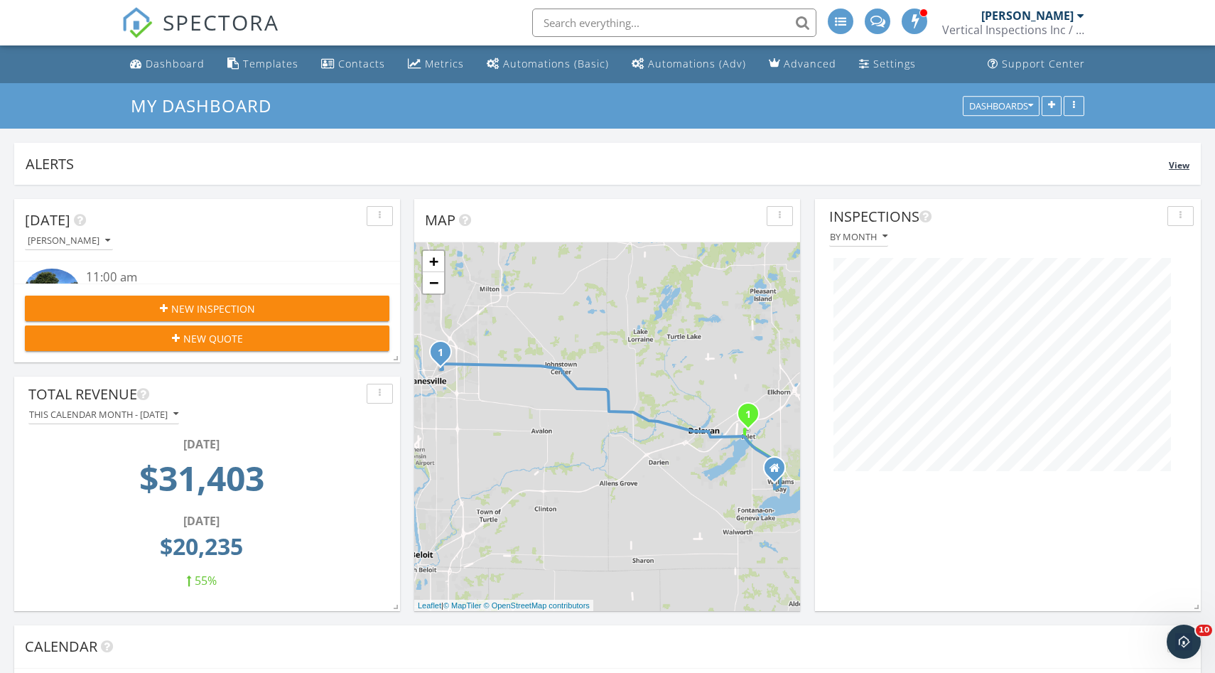
click at [487, 156] on div "Alerts" at bounding box center [597, 163] width 1143 height 19
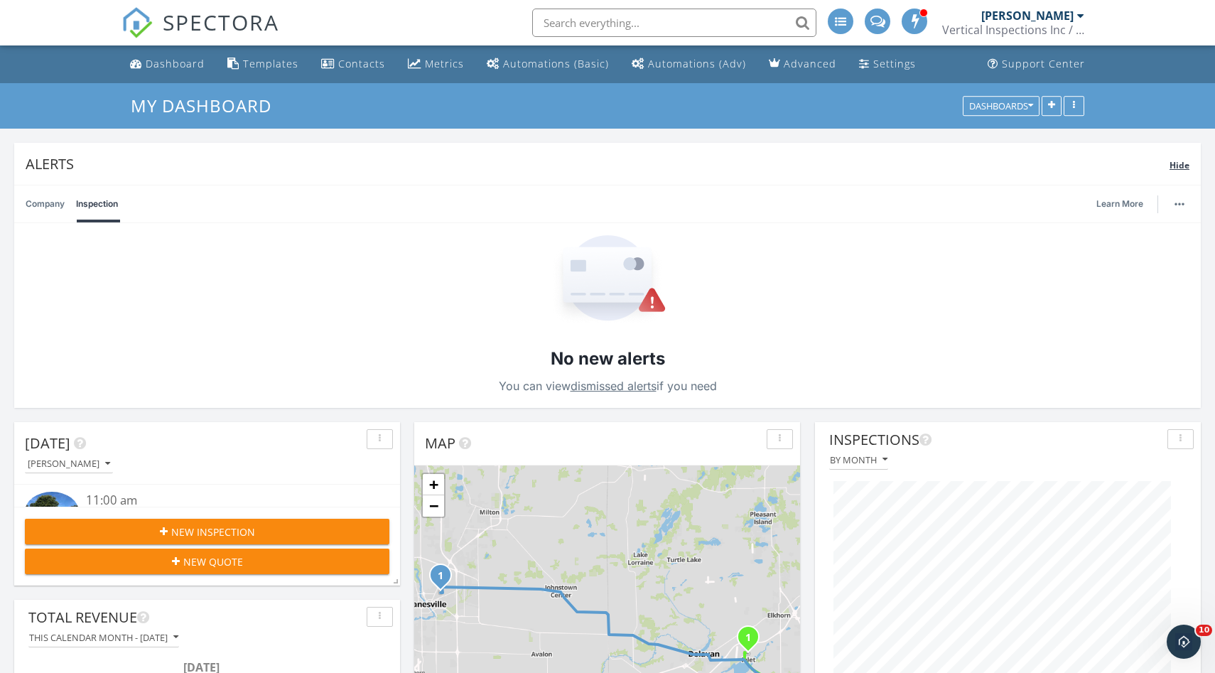
click at [433, 151] on div "Alerts Hide" at bounding box center [607, 164] width 1187 height 42
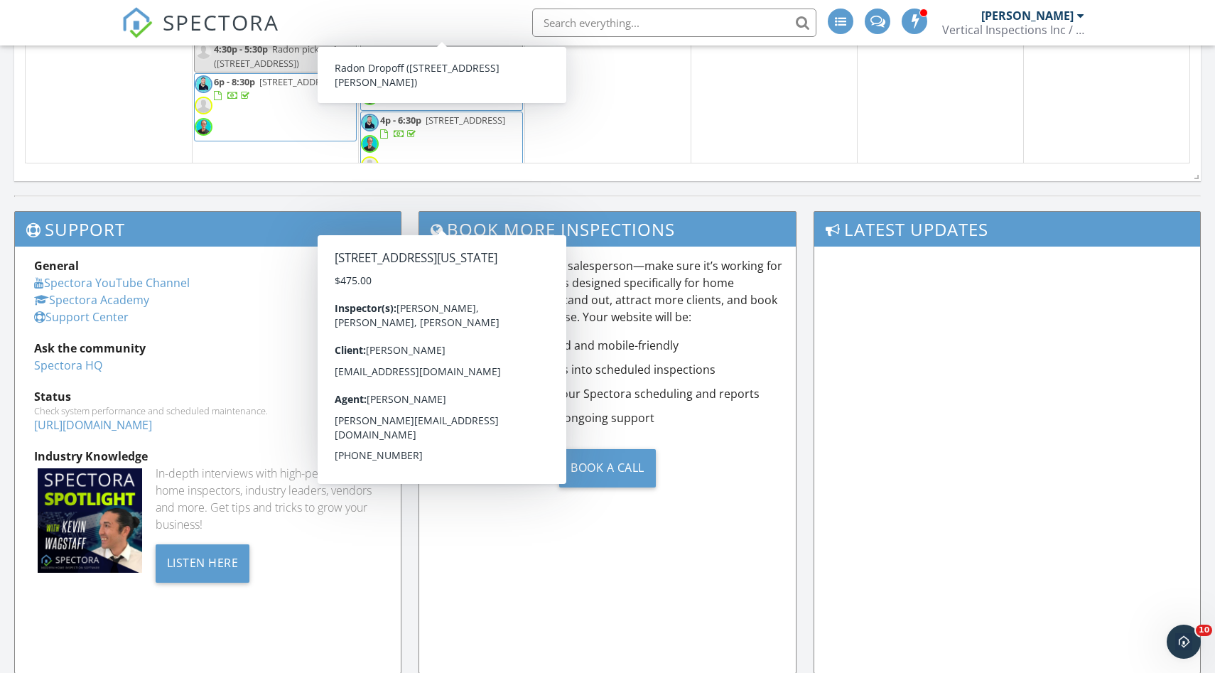
scroll to position [1185, 0]
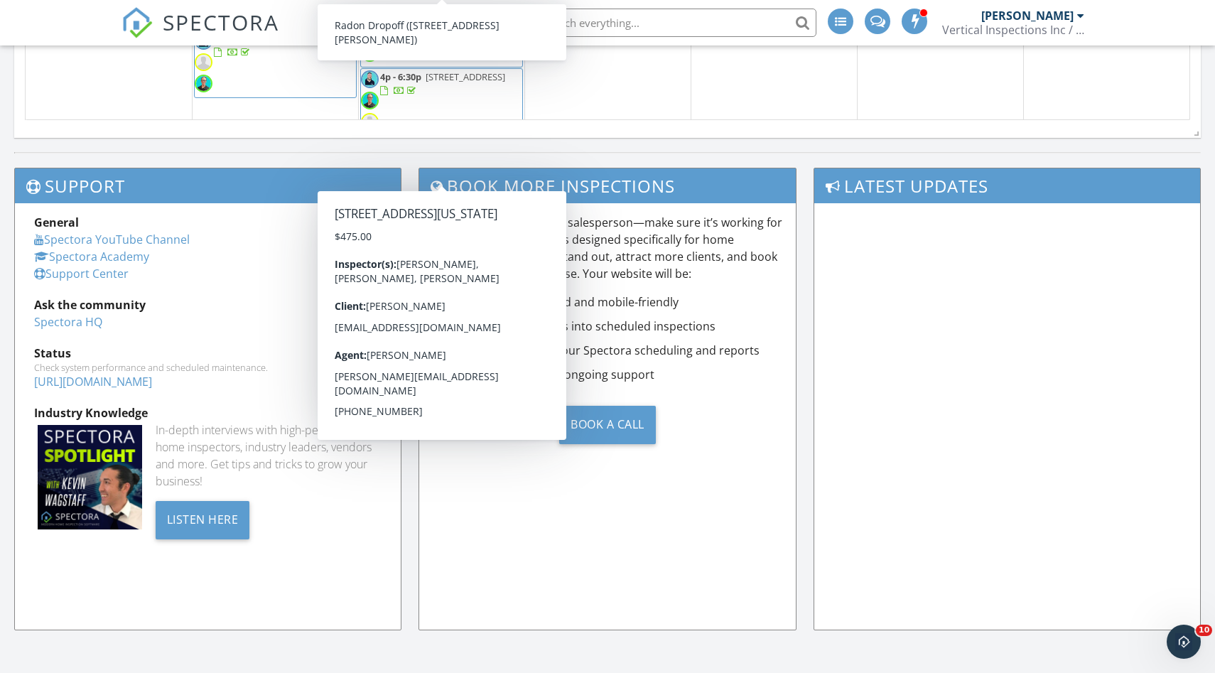
click at [395, 522] on div "General Spectora YouTube Channel Spectora Academy Support Center Ask the commun…" at bounding box center [208, 416] width 386 height 426
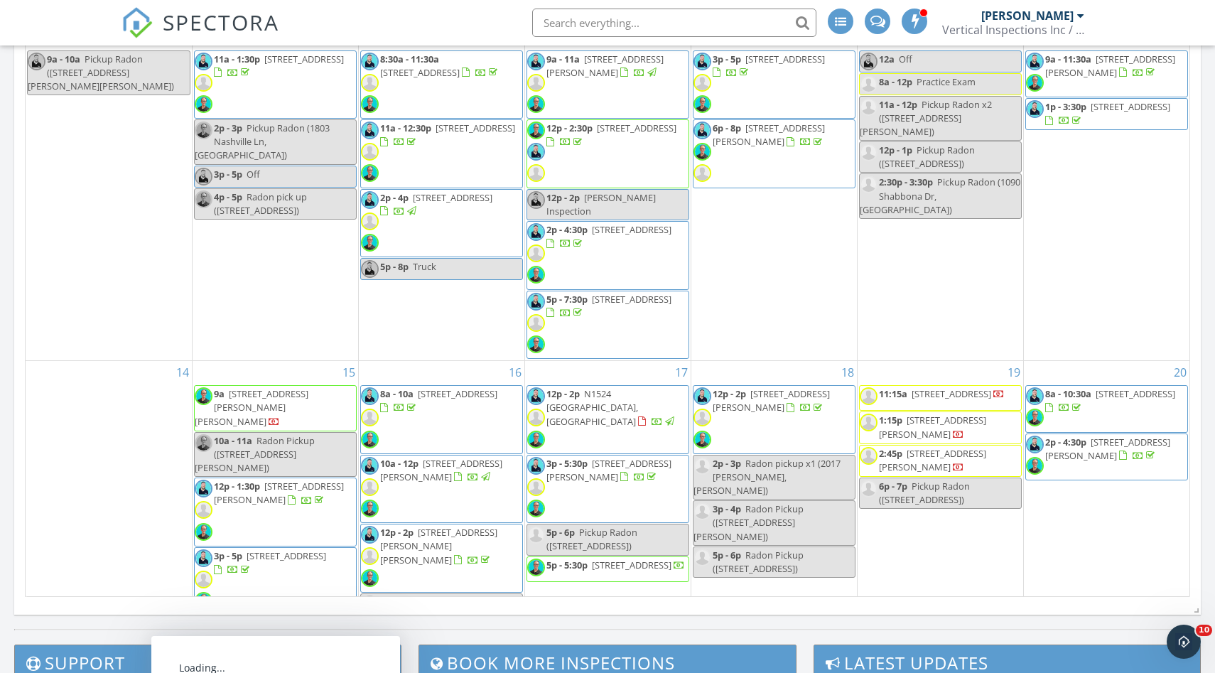
scroll to position [0, 0]
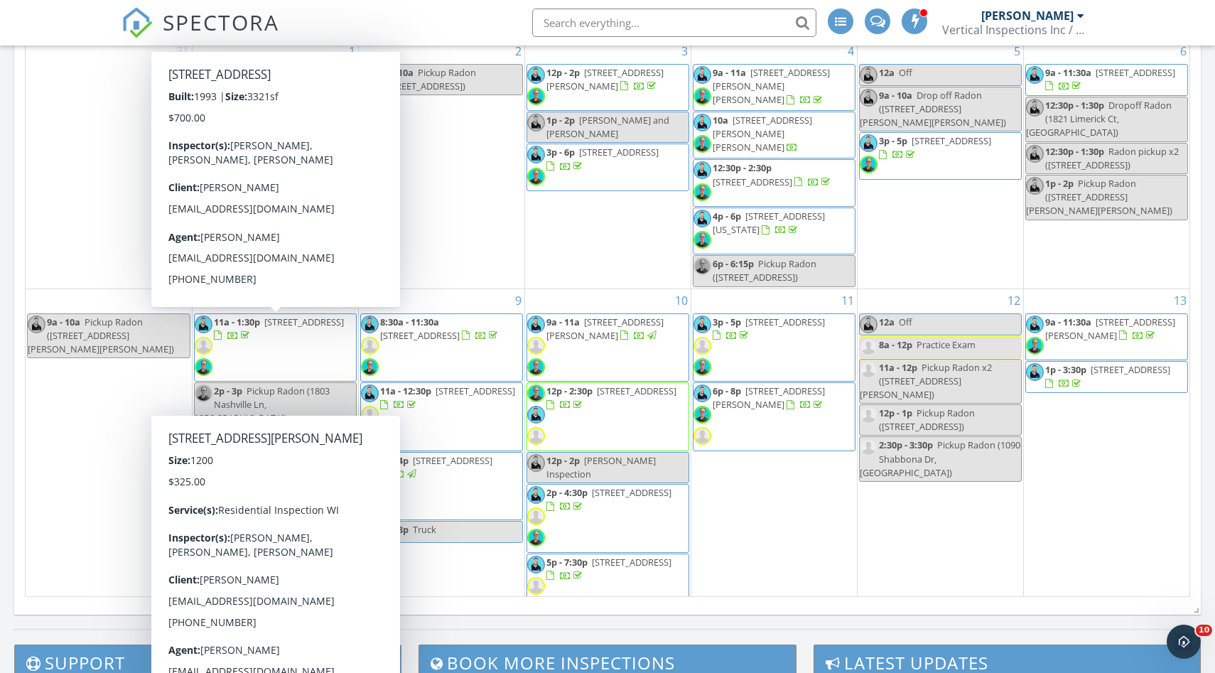
click at [7, 324] on div "Today Josh Johnson 11:00 am 1337 Sherman Ave, Janesville, WI 53545 Josh Johnson…" at bounding box center [607, 53] width 1215 height 1151
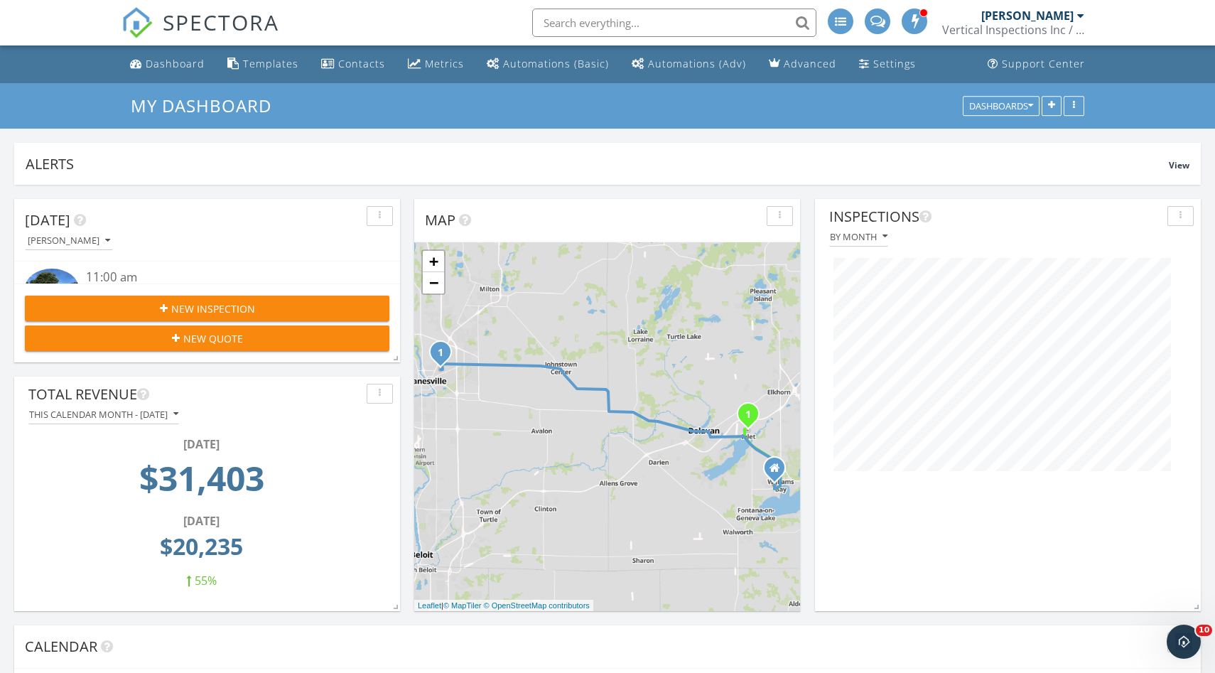
scroll to position [83, 0]
click at [600, 14] on input "text" at bounding box center [674, 23] width 284 height 28
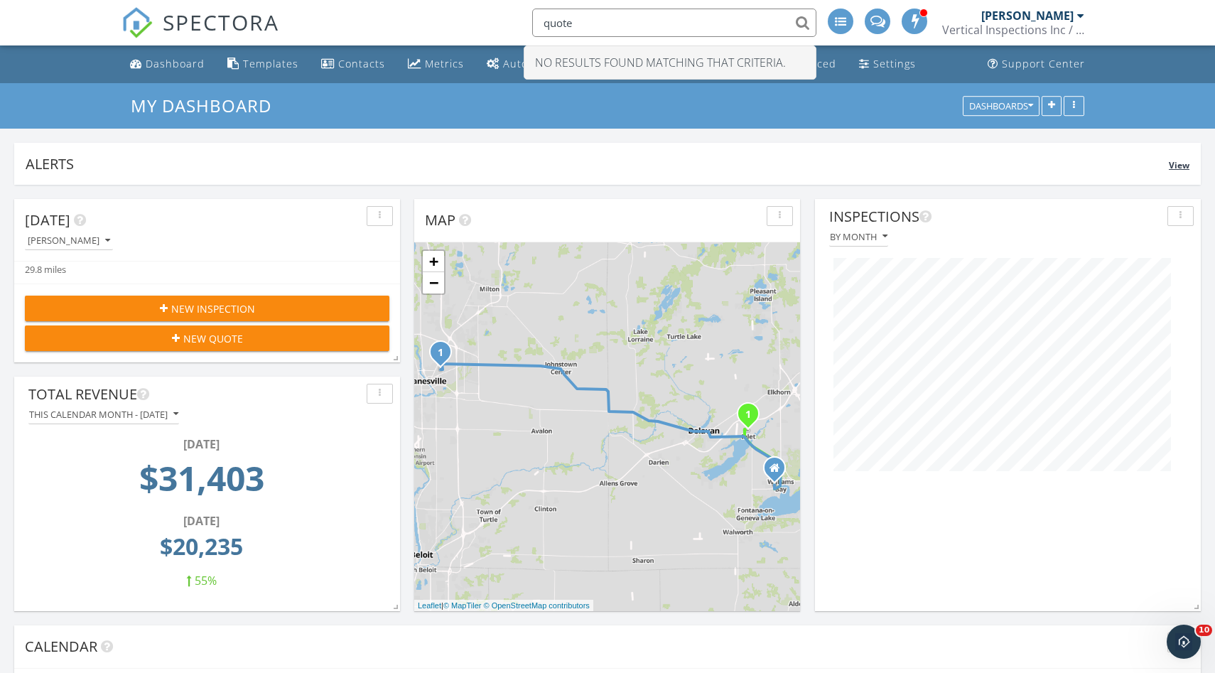
type input "quote"
click at [539, 157] on div "Alerts" at bounding box center [597, 163] width 1143 height 19
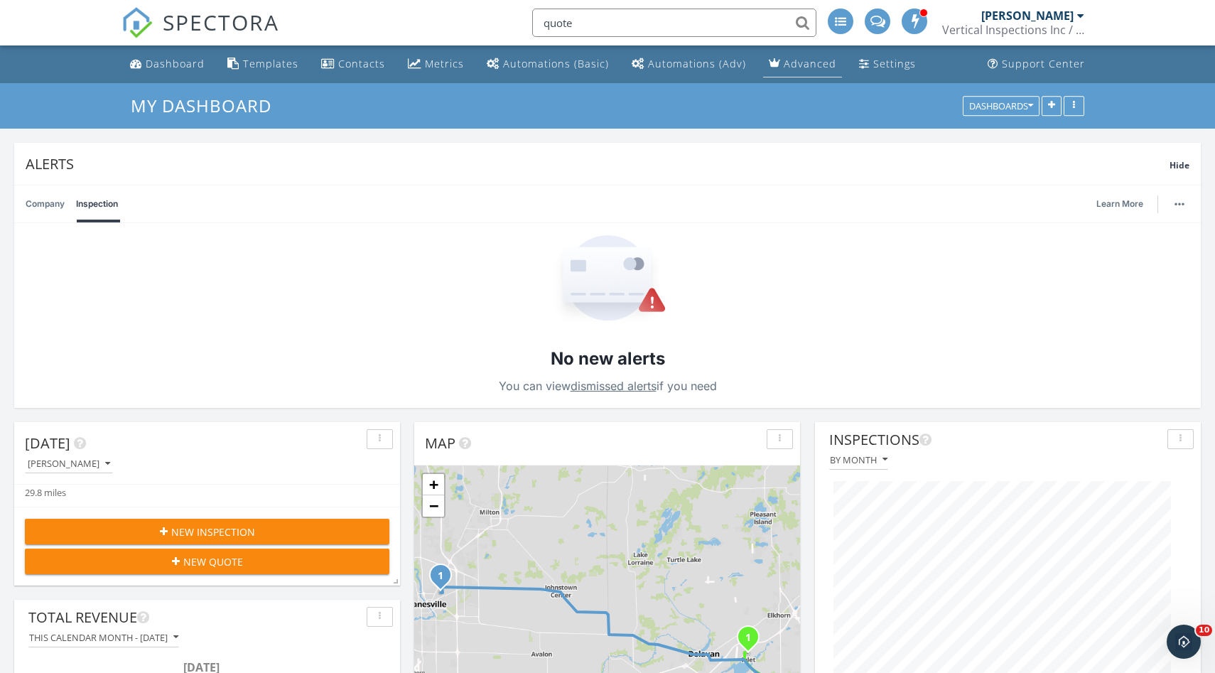
click at [809, 63] on div "Advanced" at bounding box center [810, 64] width 53 height 14
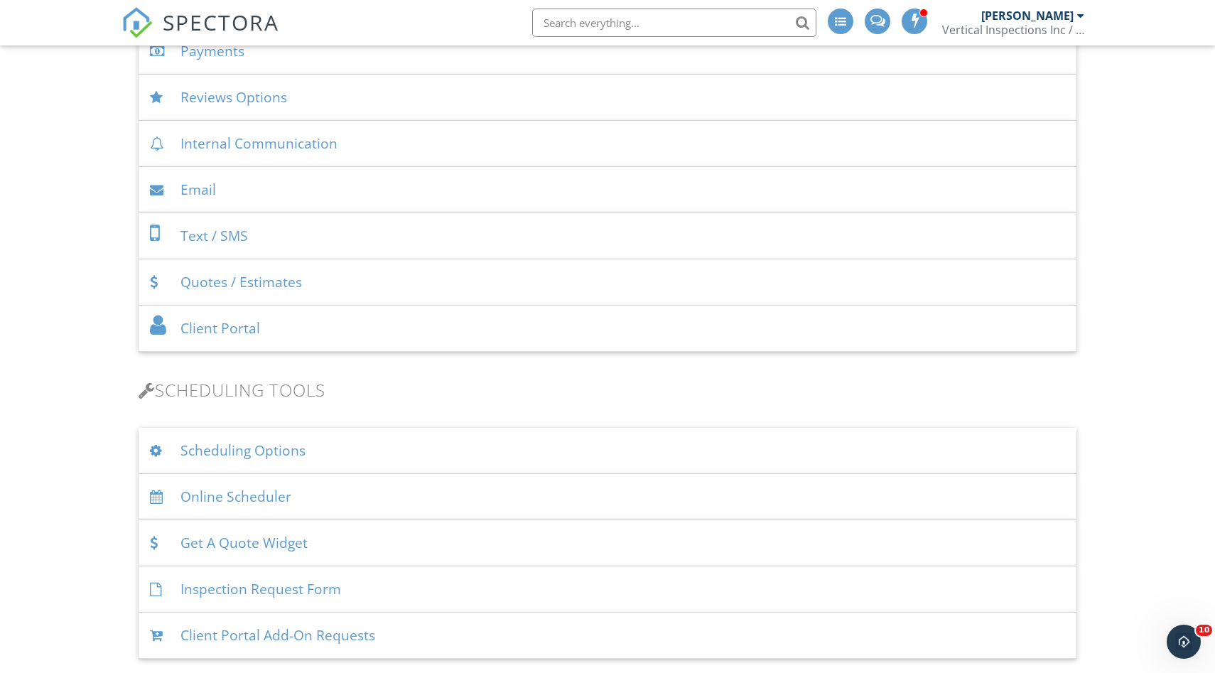
scroll to position [593, 0]
click at [198, 274] on div "Quotes / Estimates" at bounding box center [608, 279] width 938 height 46
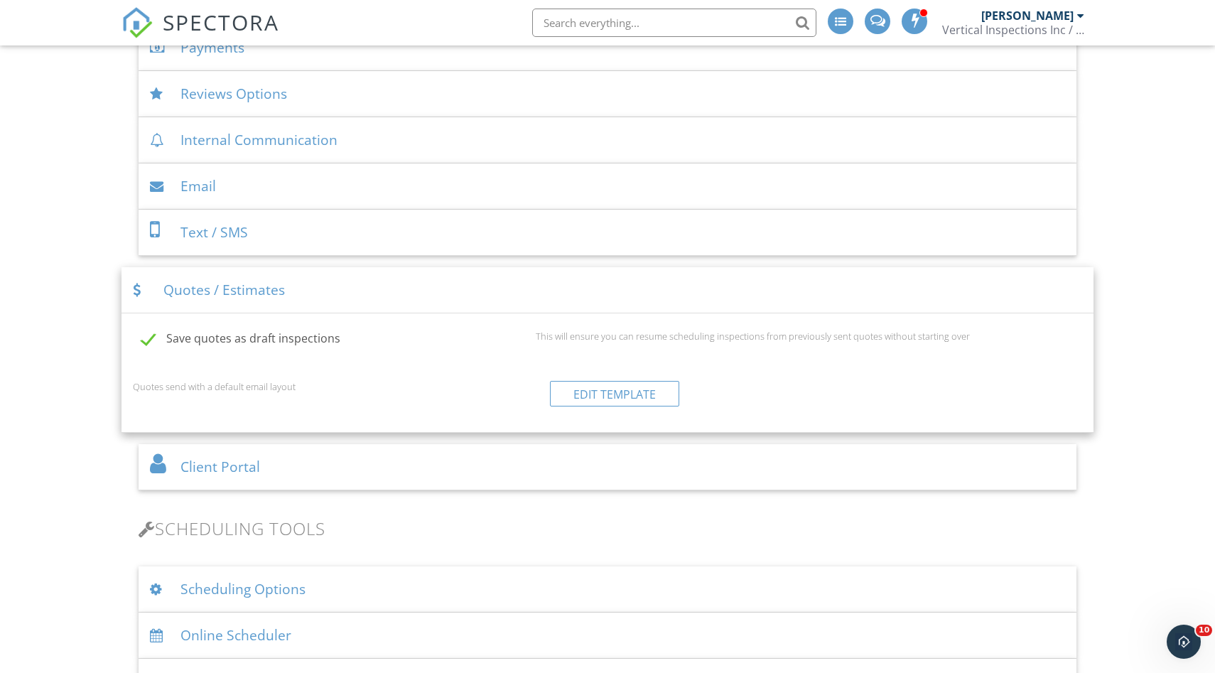
scroll to position [580, 0]
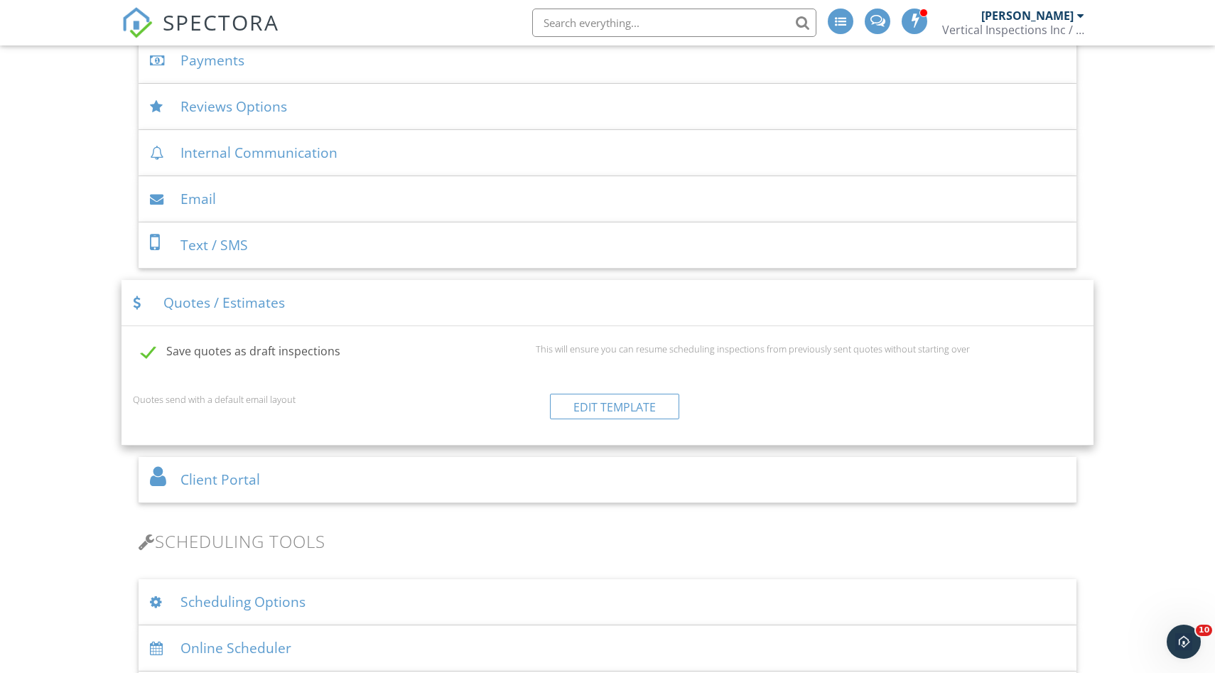
click at [53, 356] on div "Dashboard Templates Contacts Metrics Automations (Basic) Automations (Adv) Adva…" at bounding box center [607, 660] width 1215 height 2388
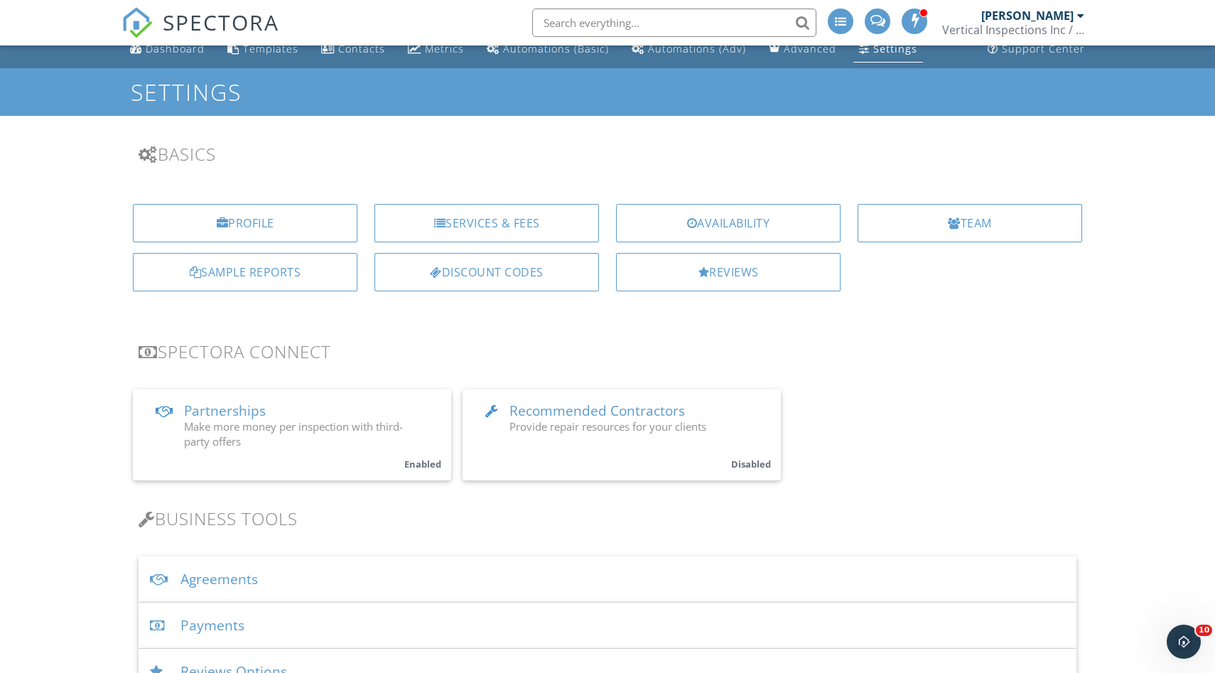
scroll to position [0, 0]
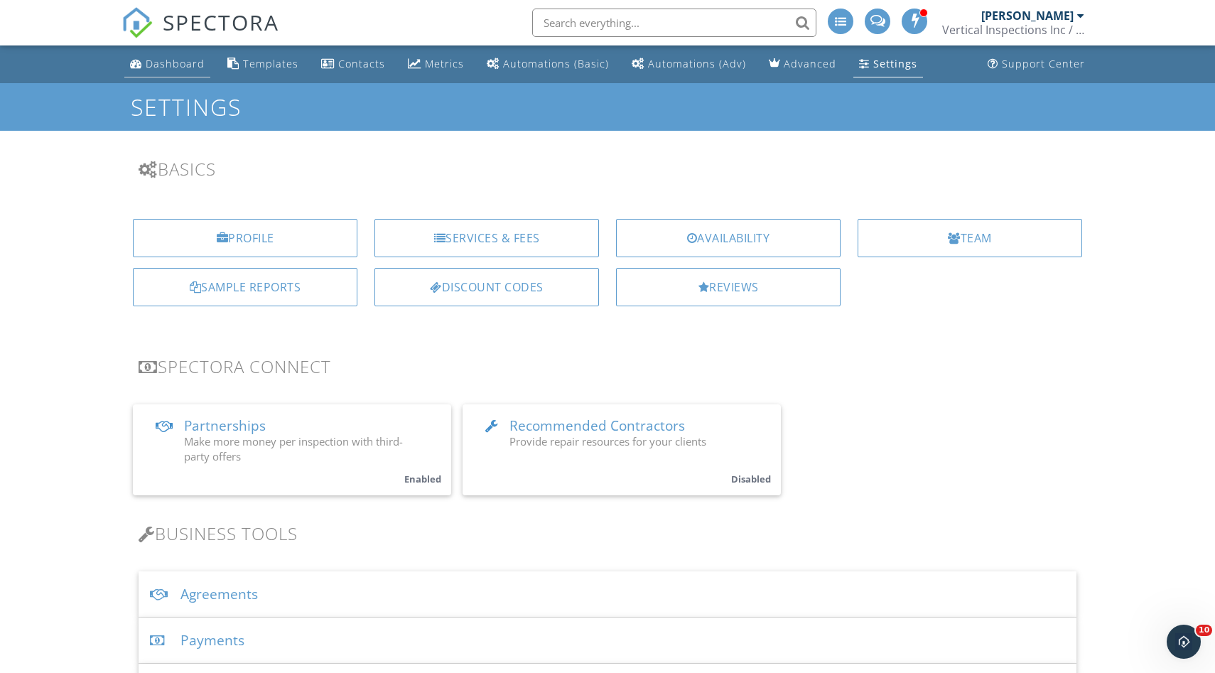
click at [161, 68] on div "Dashboard" at bounding box center [175, 64] width 59 height 14
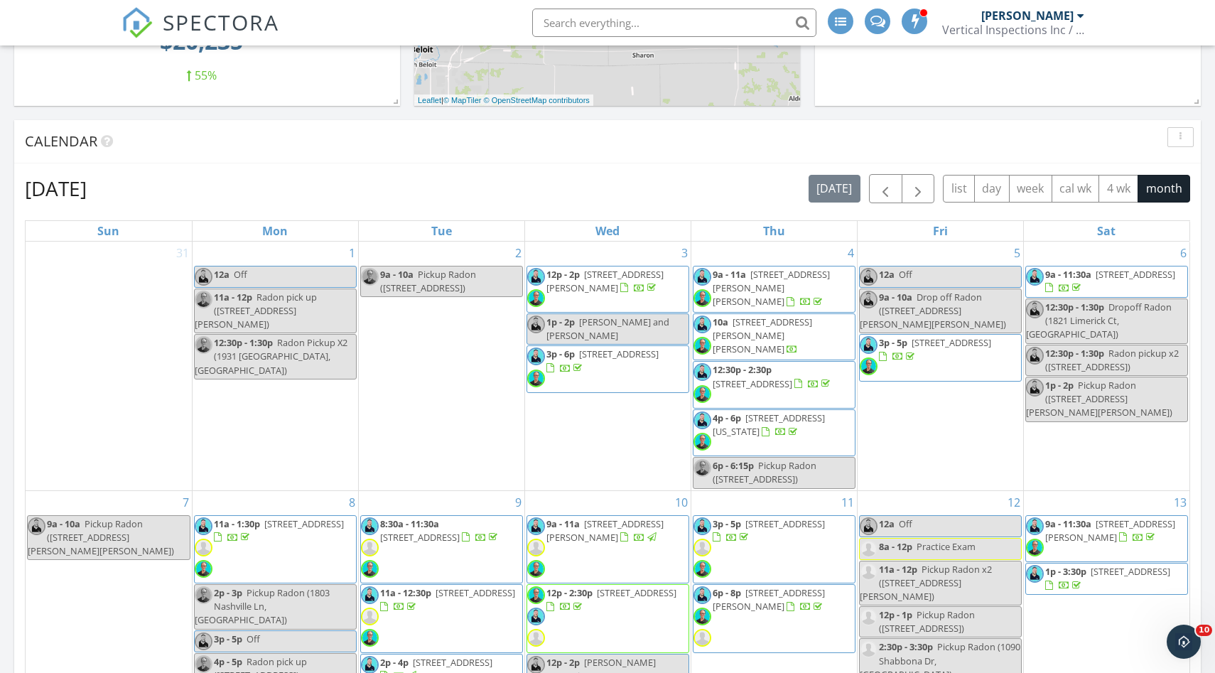
scroll to position [576, 0]
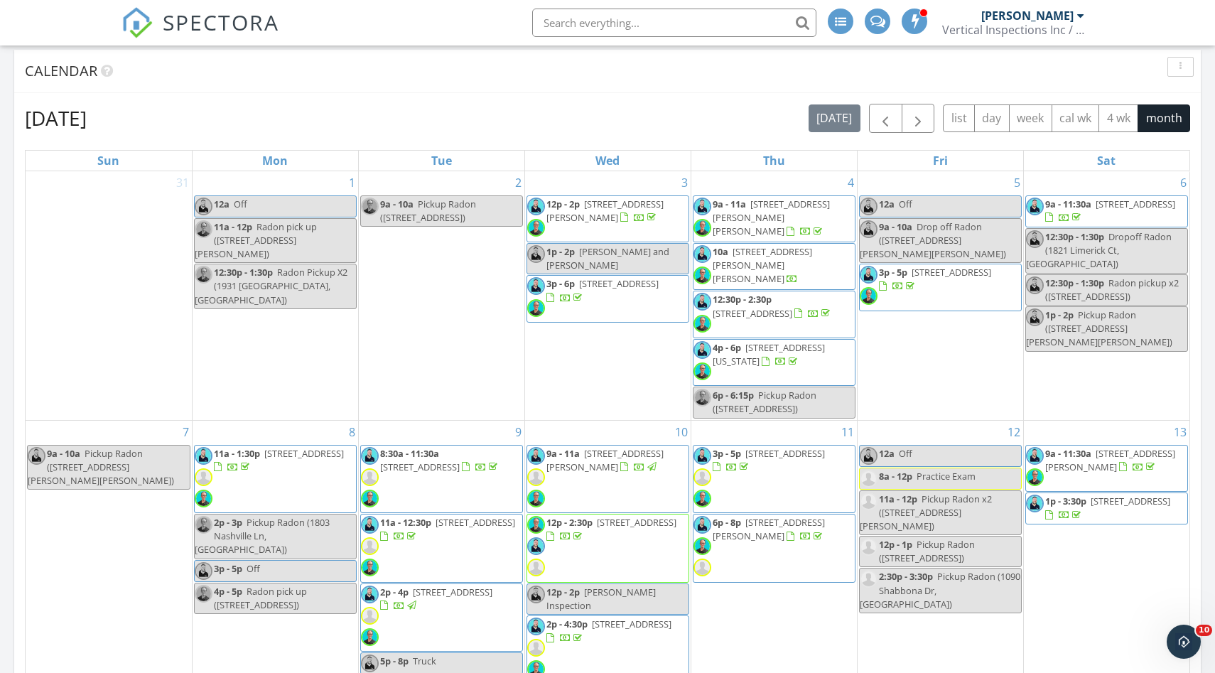
click at [686, 28] on input "text" at bounding box center [674, 23] width 284 height 28
type input "[PERSON_NAME]"
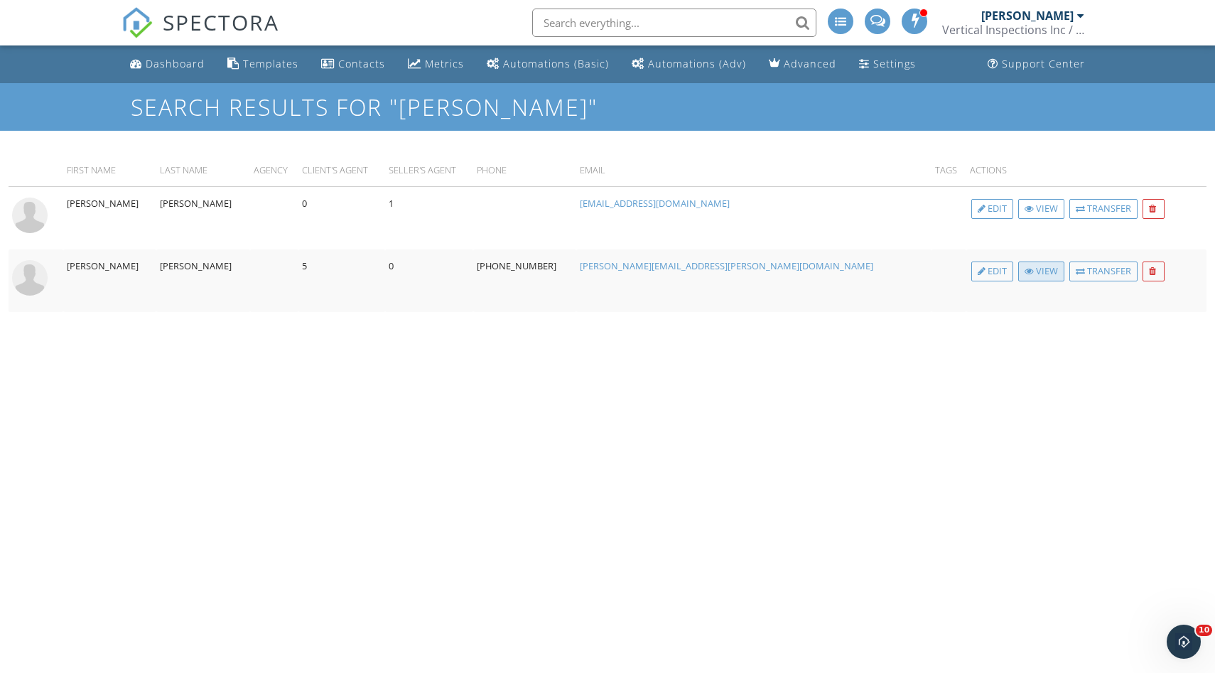
click at [1018, 265] on div "View" at bounding box center [1041, 271] width 46 height 20
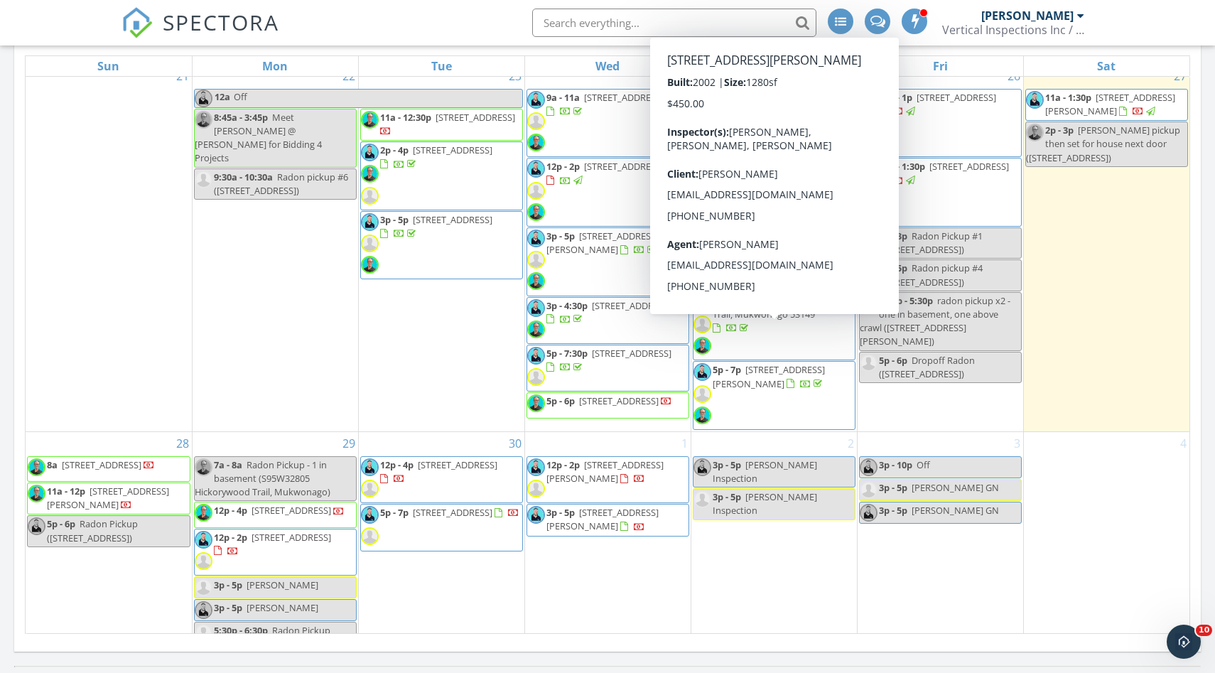
scroll to position [1018, 0]
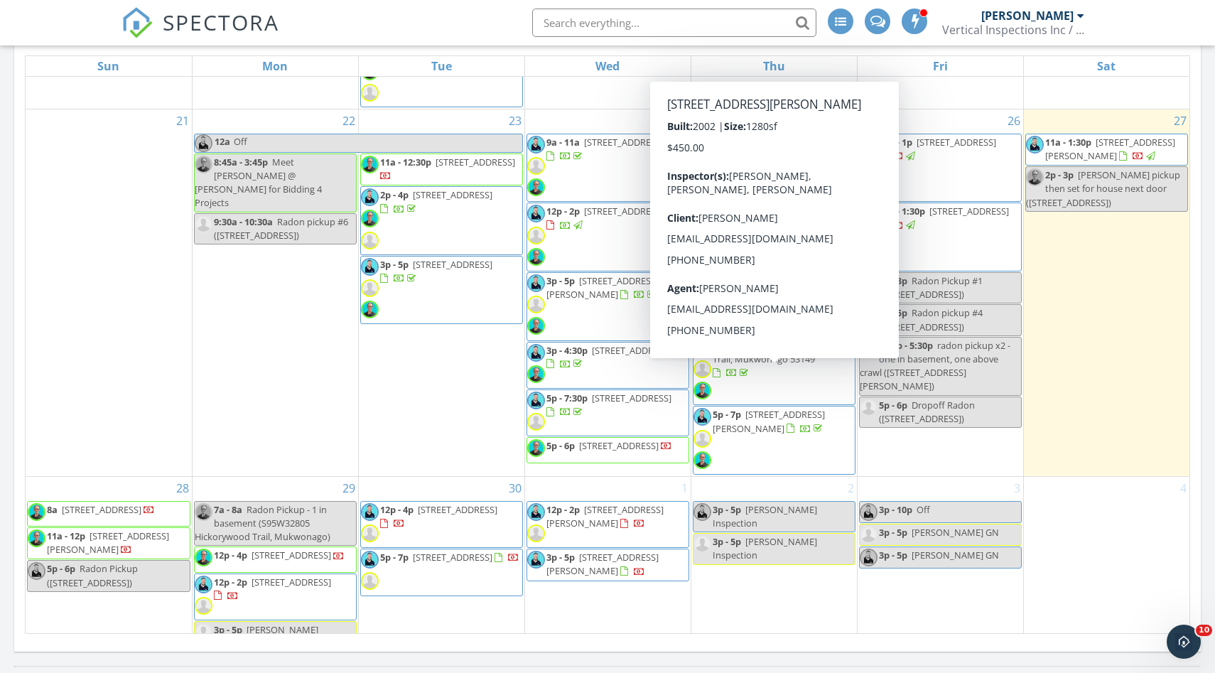
click at [591, 668] on div at bounding box center [607, 674] width 1187 height 16
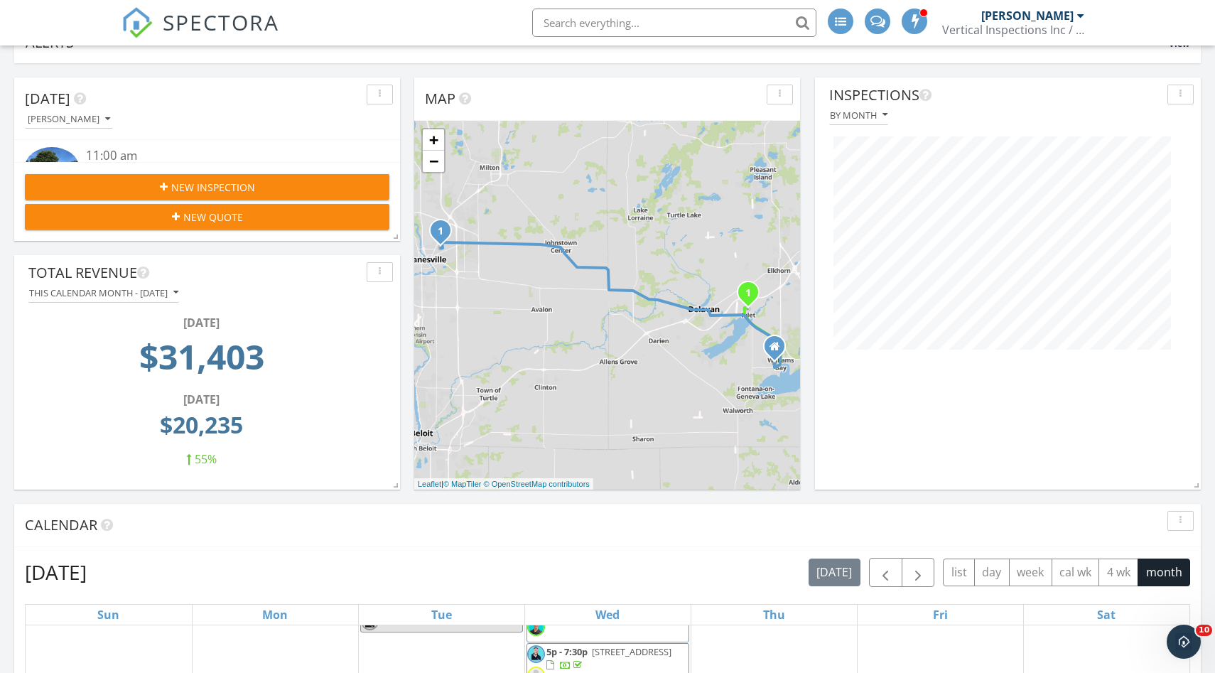
scroll to position [0, 0]
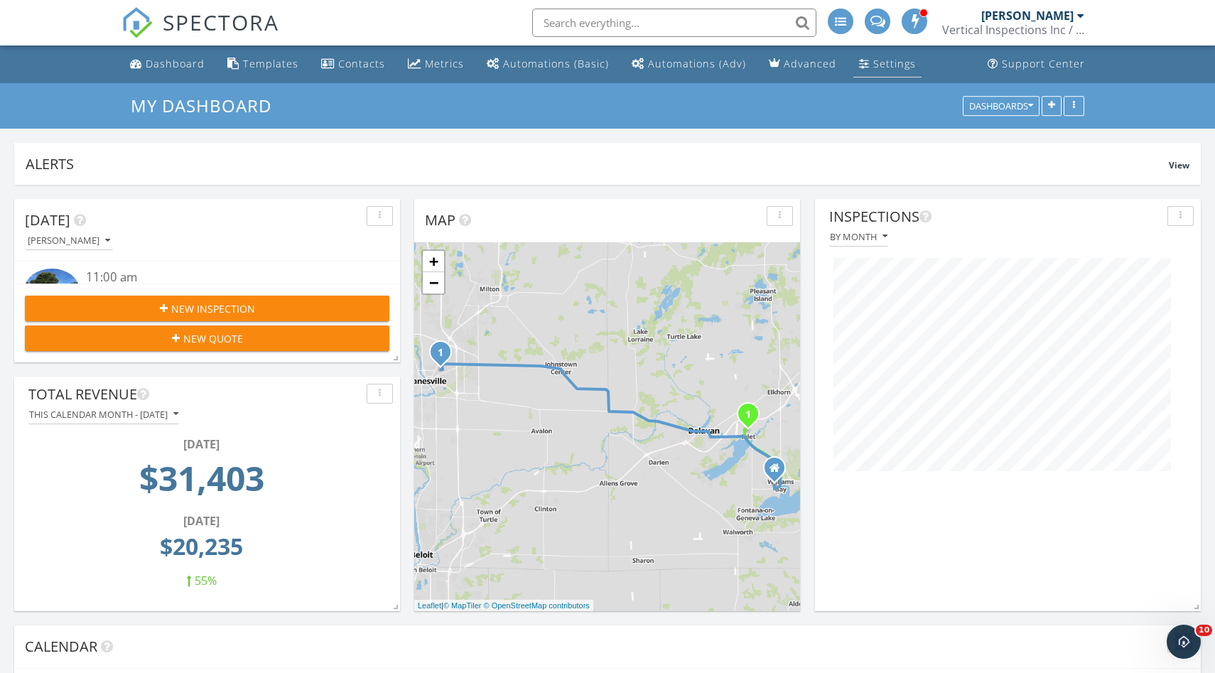
click at [893, 72] on link "Settings" at bounding box center [887, 64] width 68 height 26
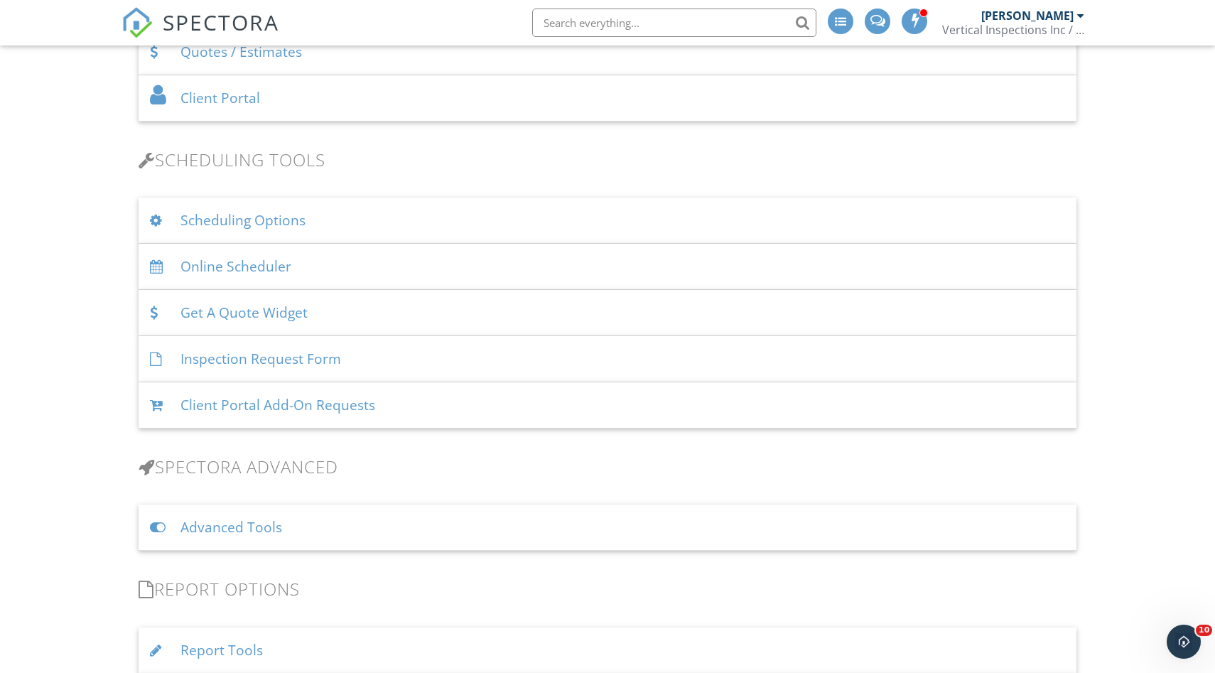
scroll to position [821, 0]
click at [218, 98] on div "Client Portal" at bounding box center [608, 97] width 938 height 46
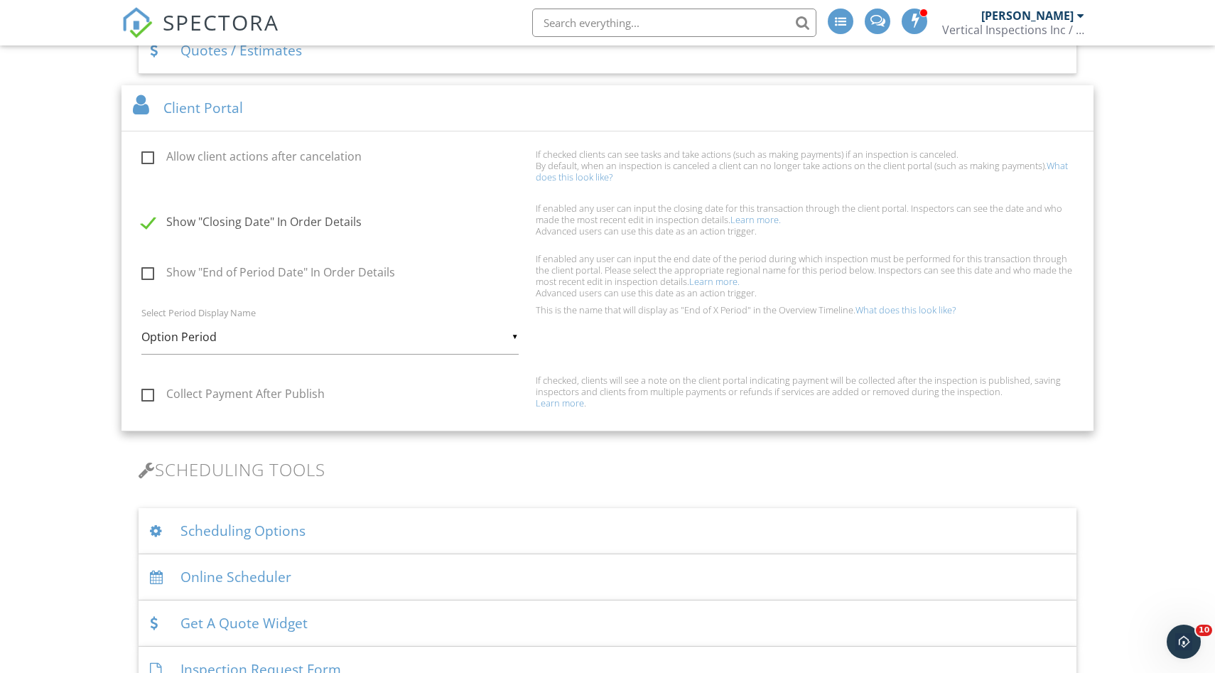
click at [52, 272] on div "Dashboard Templates Contacts Metrics Automations (Basic) Automations (Adv) Adva…" at bounding box center [607, 503] width 1215 height 2557
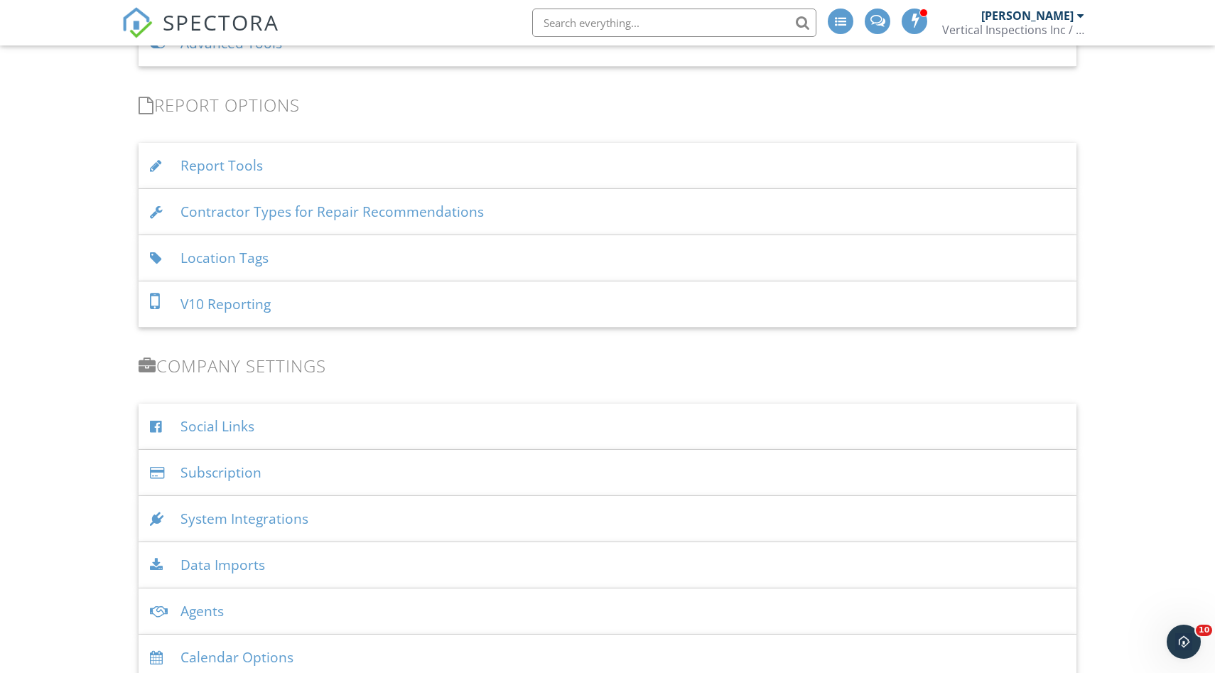
scroll to position [1624, 0]
